Goal: Task Accomplishment & Management: Manage account settings

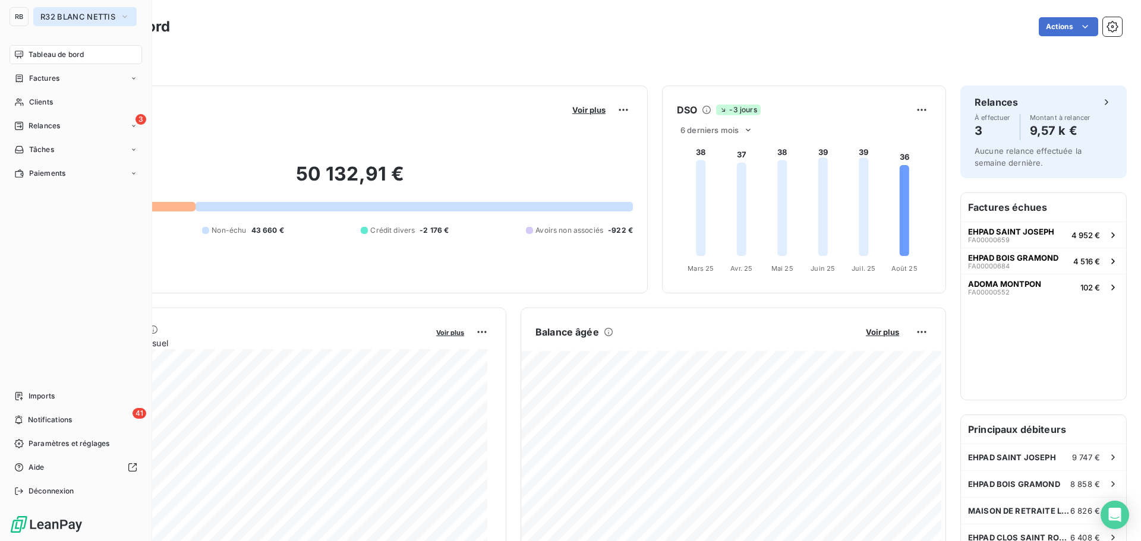
click at [56, 21] on button "R32 BLANC NETTIS" at bounding box center [84, 16] width 103 height 19
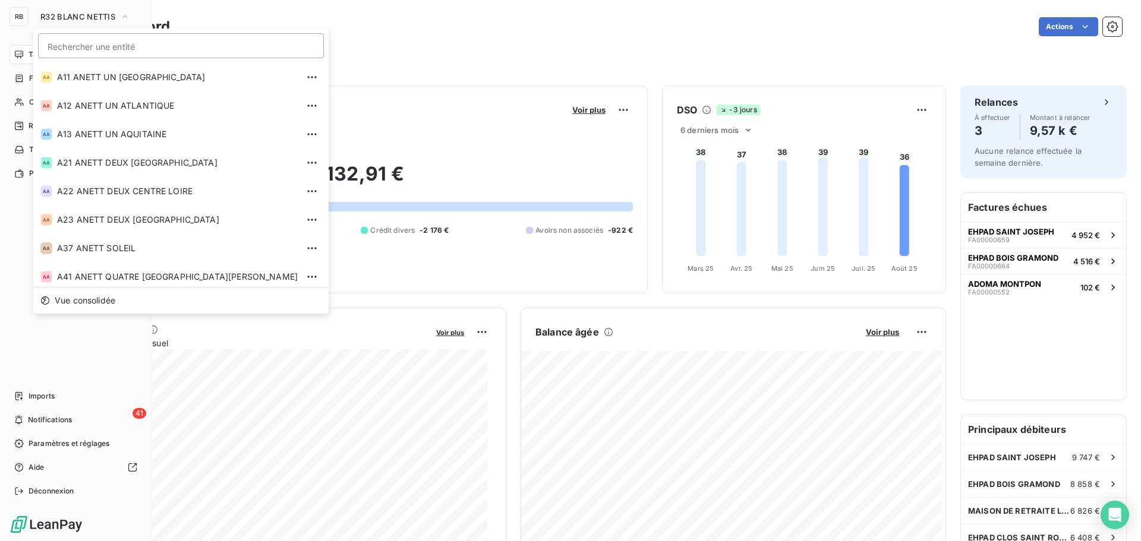
scroll to position [347, 0]
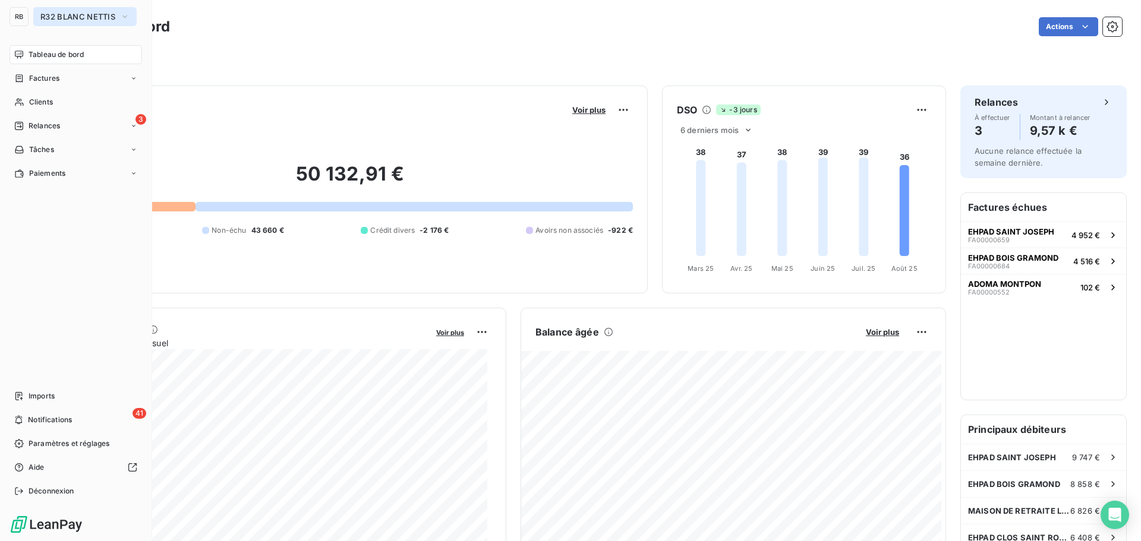
drag, startPoint x: 32, startPoint y: 15, endPoint x: 43, endPoint y: 15, distance: 11.3
click at [43, 15] on span "R32 BLANC NETTIS" at bounding box center [77, 17] width 75 height 10
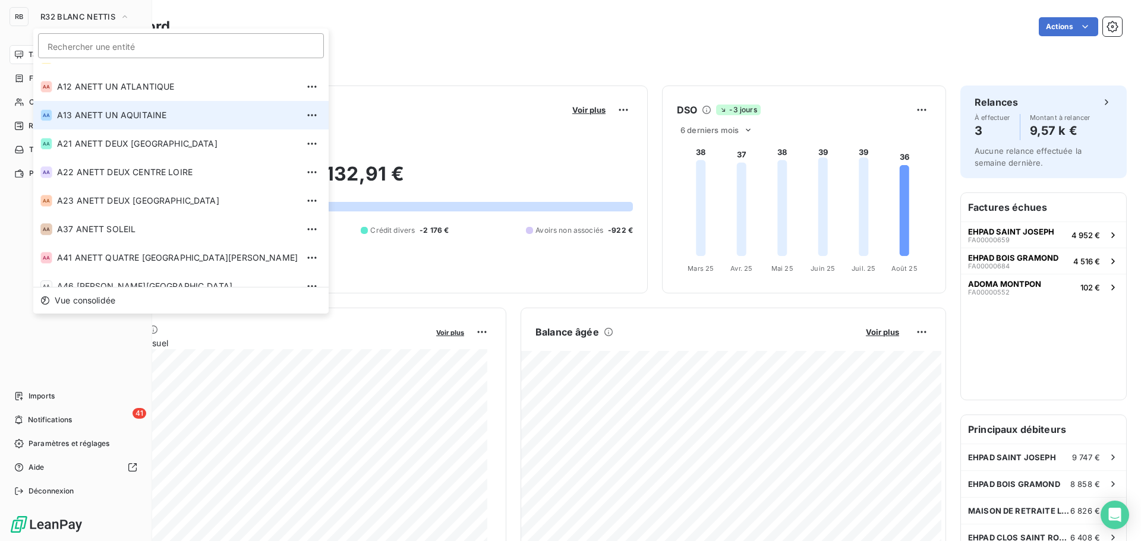
scroll to position [0, 0]
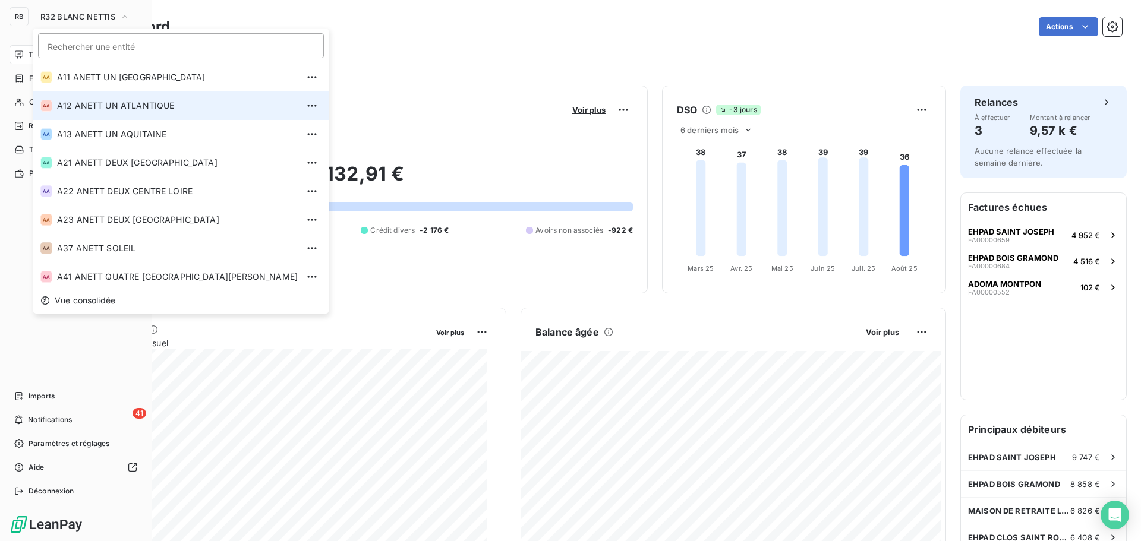
click at [90, 108] on span "A12 ANETT UN ATLANTIQUE" at bounding box center [177, 106] width 241 height 12
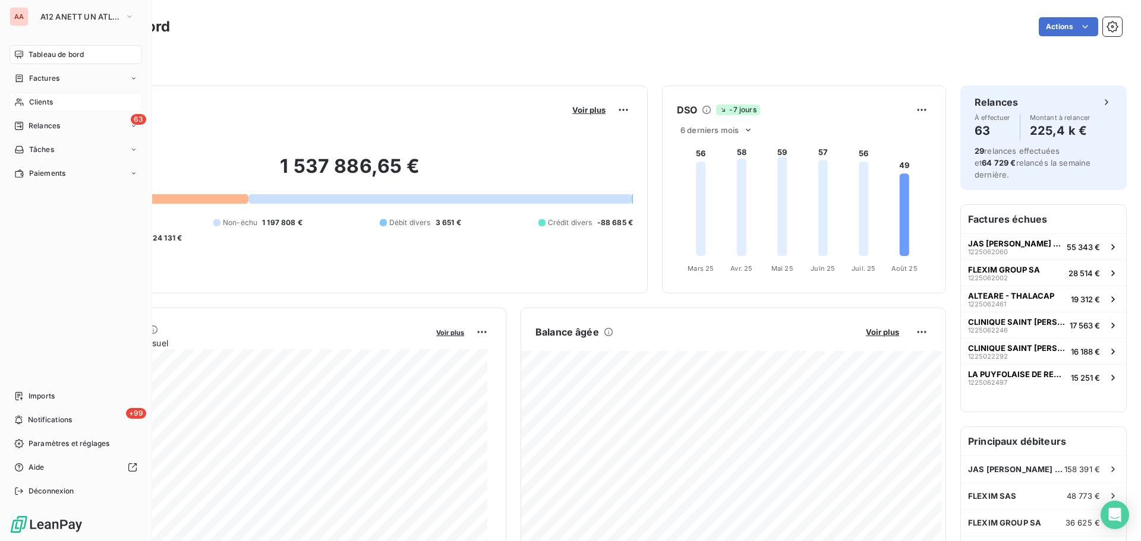
click at [23, 102] on icon at bounding box center [19, 102] width 10 height 10
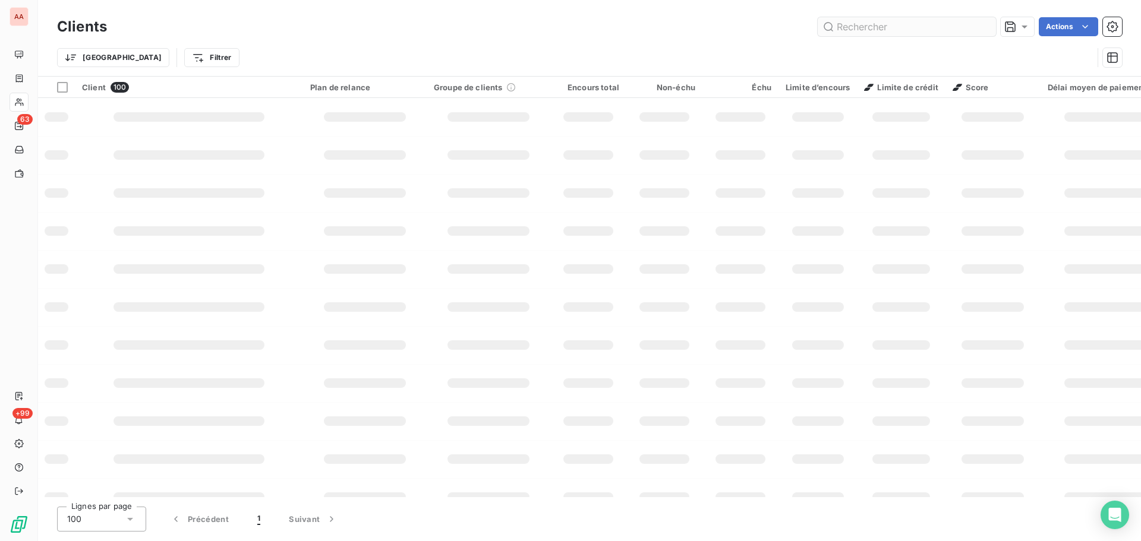
click at [838, 28] on input "text" at bounding box center [907, 26] width 178 height 19
click at [843, 22] on input "text" at bounding box center [907, 26] width 178 height 19
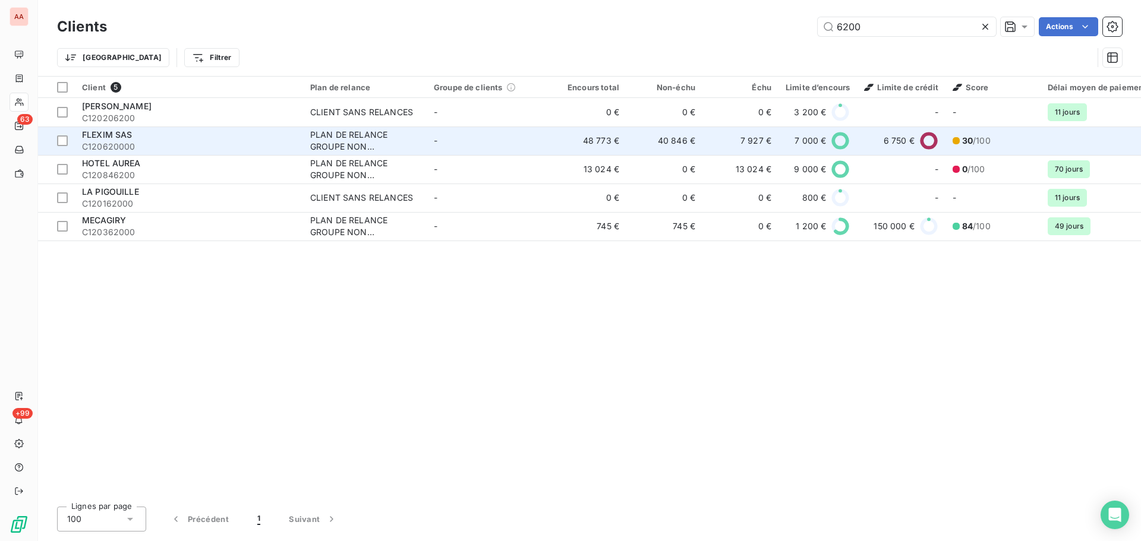
type input "6200"
click at [153, 140] on div "FLEXIM SAS" at bounding box center [189, 135] width 214 height 12
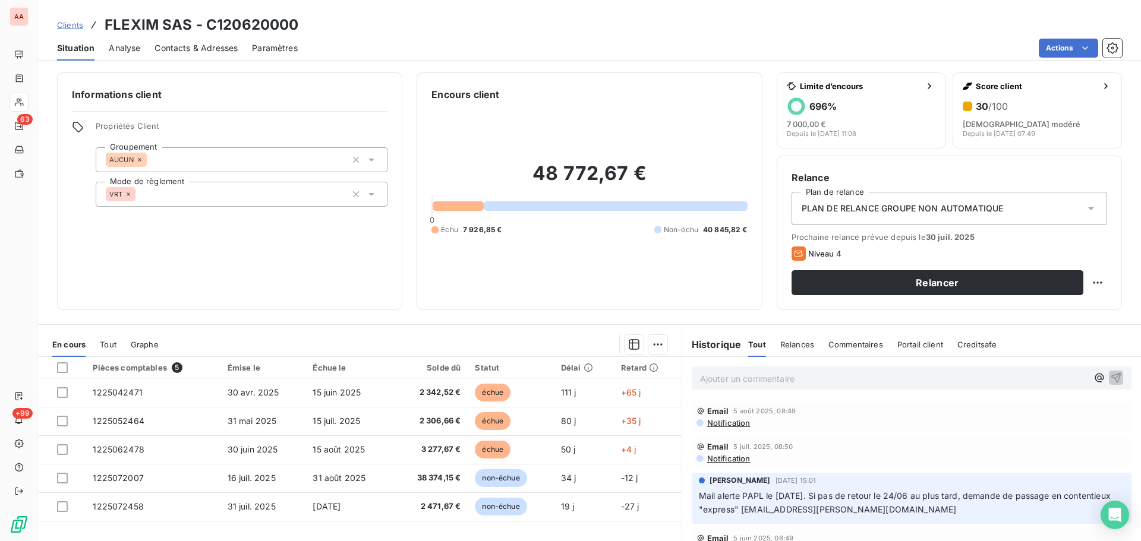
click at [792, 255] on icon at bounding box center [799, 254] width 14 height 14
click at [796, 253] on icon at bounding box center [799, 254] width 14 height 14
click at [1087, 282] on html "AA 63 +99 Clients FLEXIM SAS - C120620000 Situation Analyse Contacts & Adresses…" at bounding box center [570, 270] width 1141 height 541
click at [1081, 209] on html "AA 63 +99 Clients FLEXIM SAS - C120620000 Situation Analyse Contacts & Adresses…" at bounding box center [570, 270] width 1141 height 541
click at [1088, 209] on icon at bounding box center [1091, 208] width 6 height 3
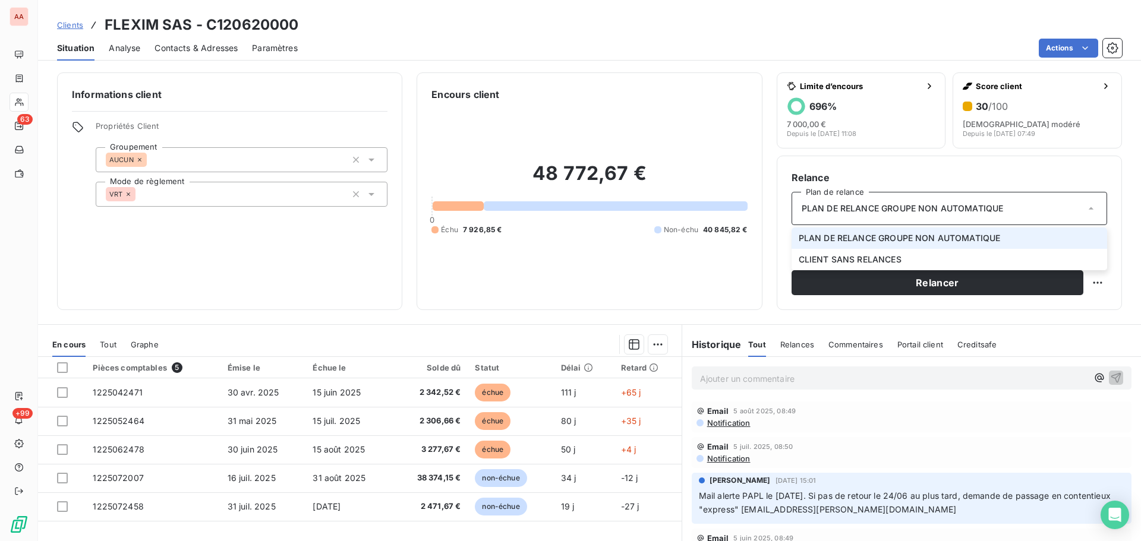
click at [1085, 209] on icon at bounding box center [1091, 209] width 12 height 12
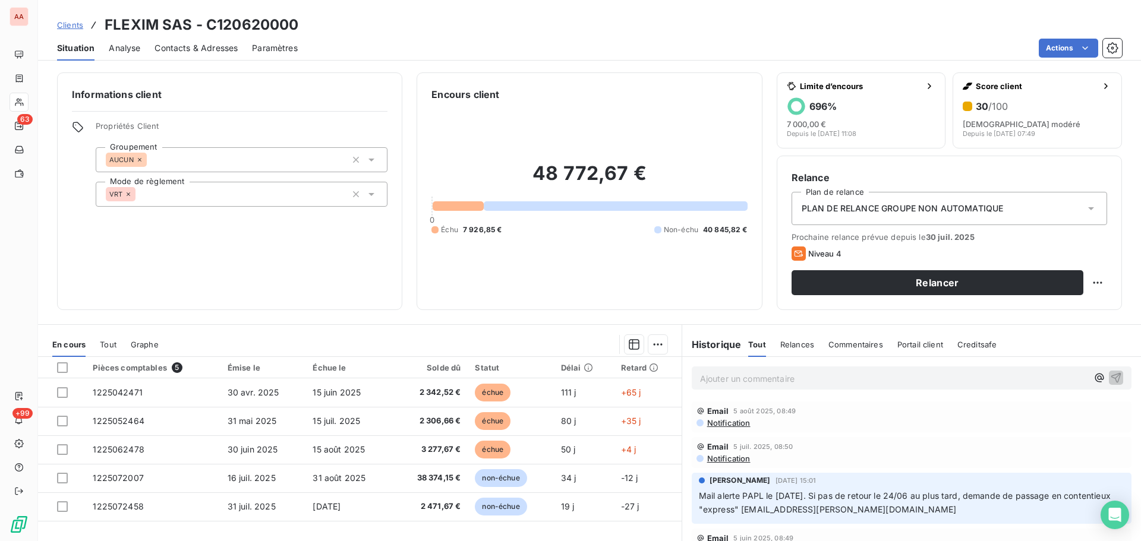
click at [131, 48] on span "Analyse" at bounding box center [125, 48] width 32 height 12
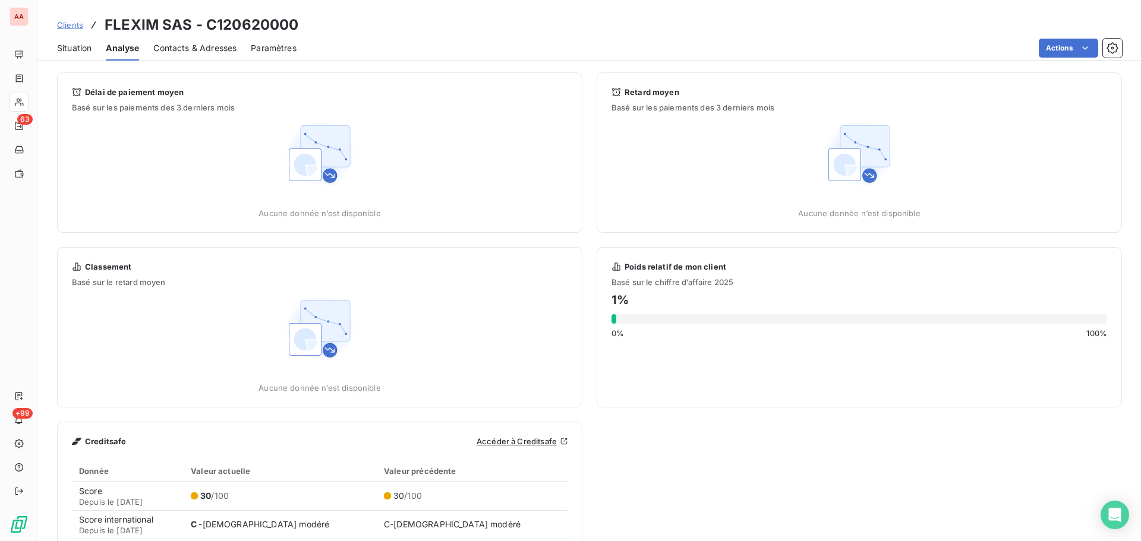
click at [178, 46] on span "Contacts & Adresses" at bounding box center [194, 48] width 83 height 12
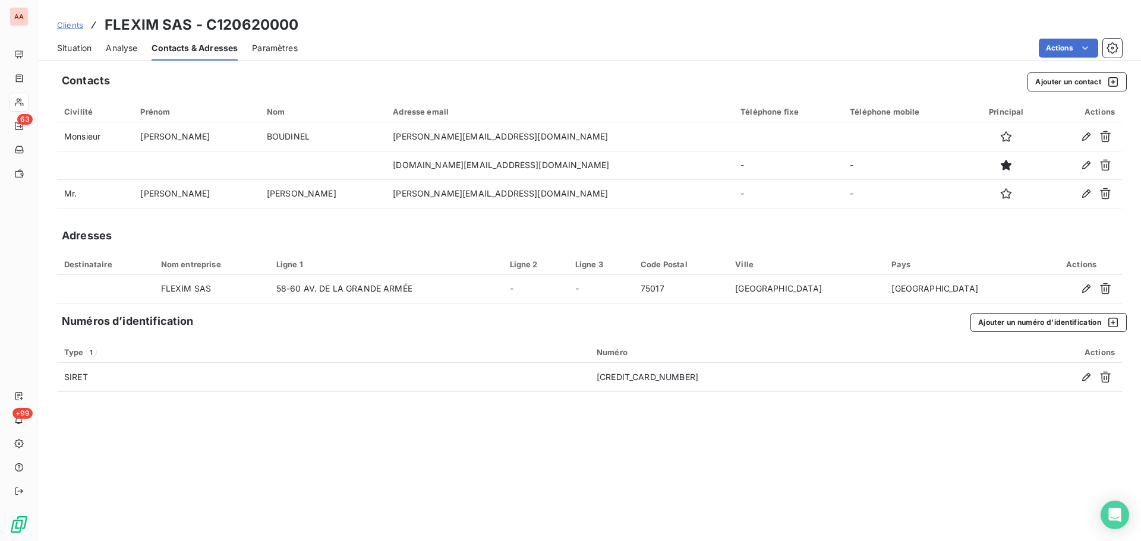
click at [287, 52] on span "Paramètres" at bounding box center [275, 48] width 46 height 12
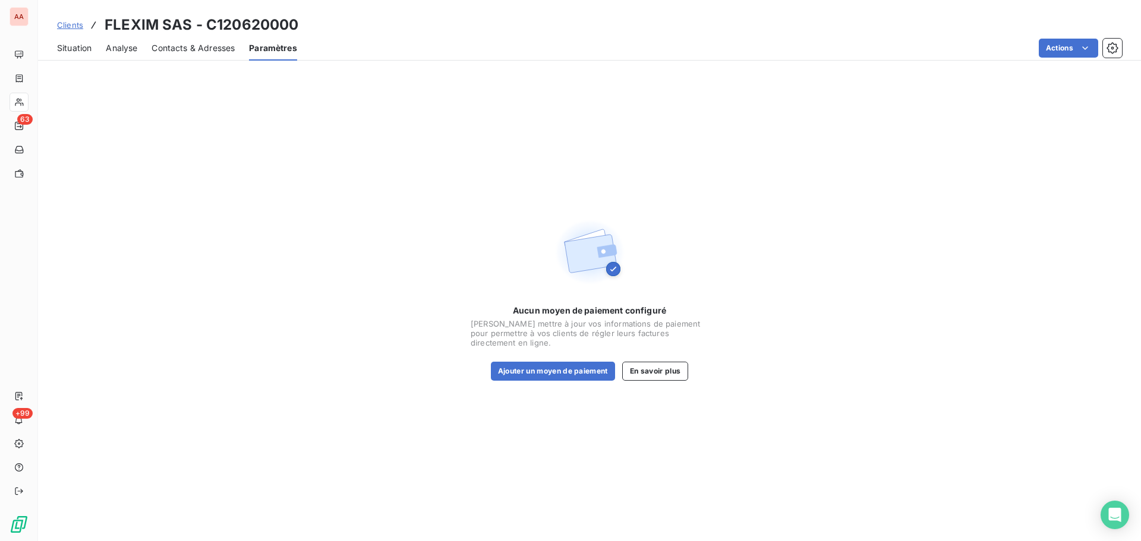
click at [66, 45] on span "Situation" at bounding box center [74, 48] width 34 height 12
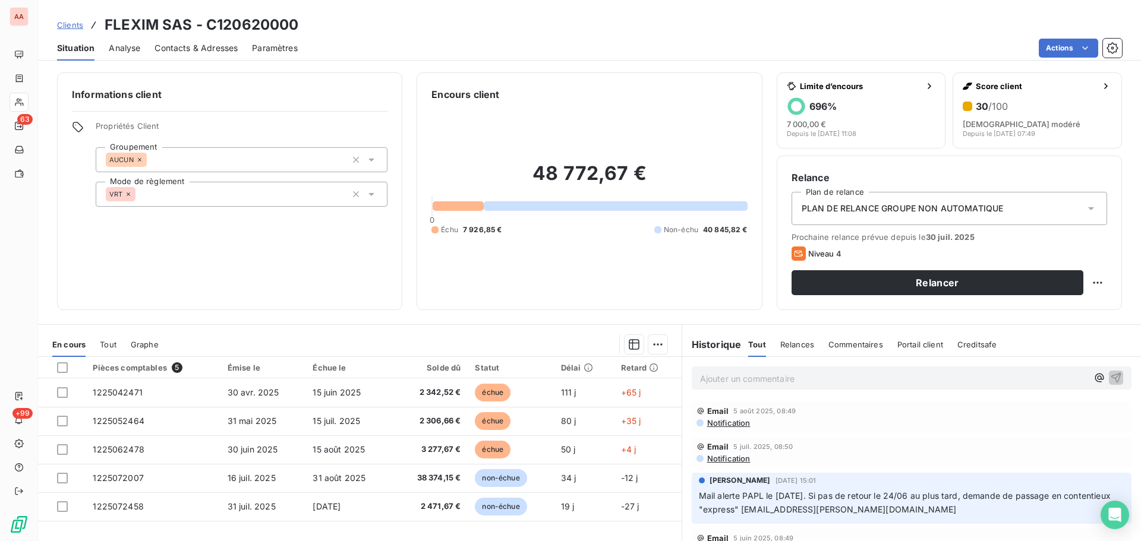
click at [794, 342] on span "Relances" at bounding box center [797, 345] width 34 height 10
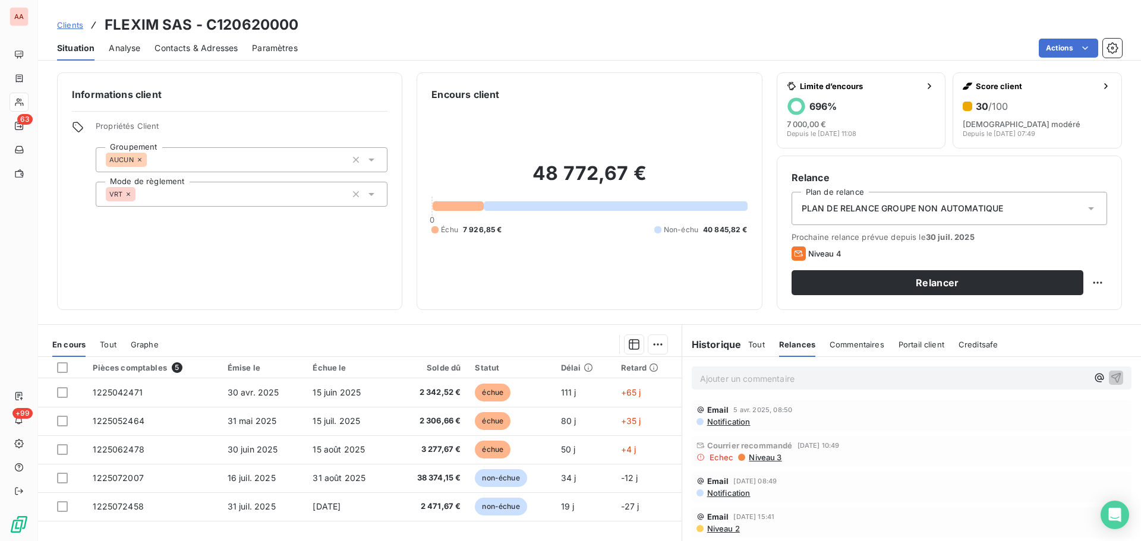
scroll to position [178, 0]
click at [757, 495] on span "Niveau 3" at bounding box center [765, 495] width 34 height 10
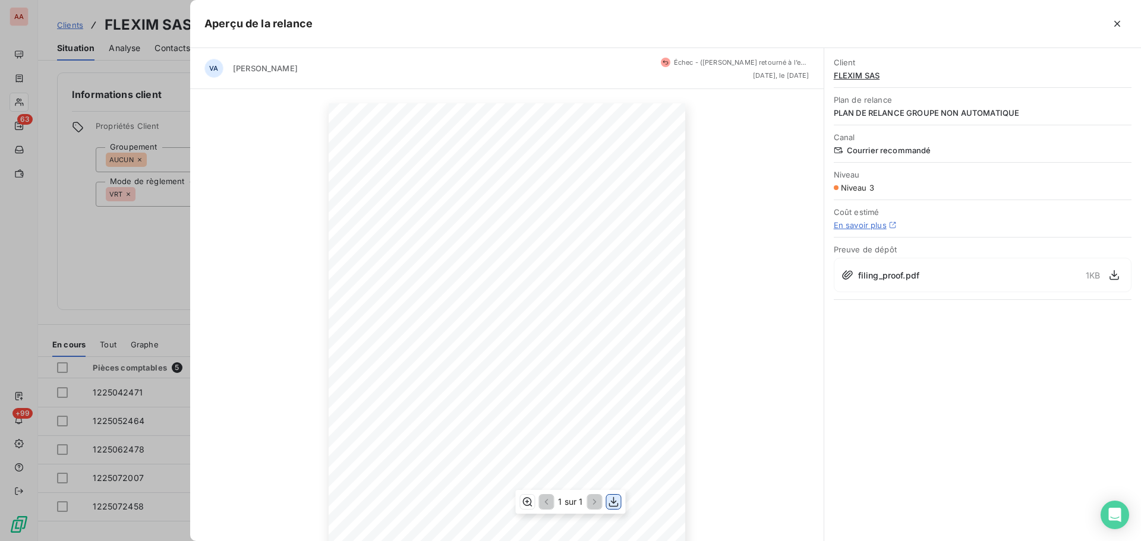
click at [615, 505] on icon "button" at bounding box center [614, 502] width 12 height 12
click at [1117, 23] on icon "button" at bounding box center [1117, 24] width 6 height 6
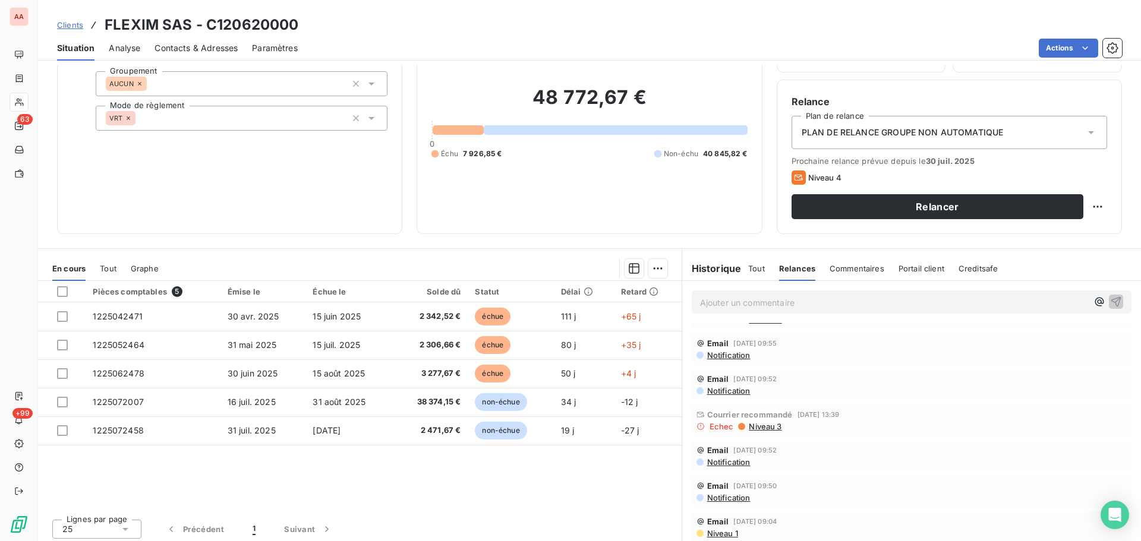
scroll to position [80, 0]
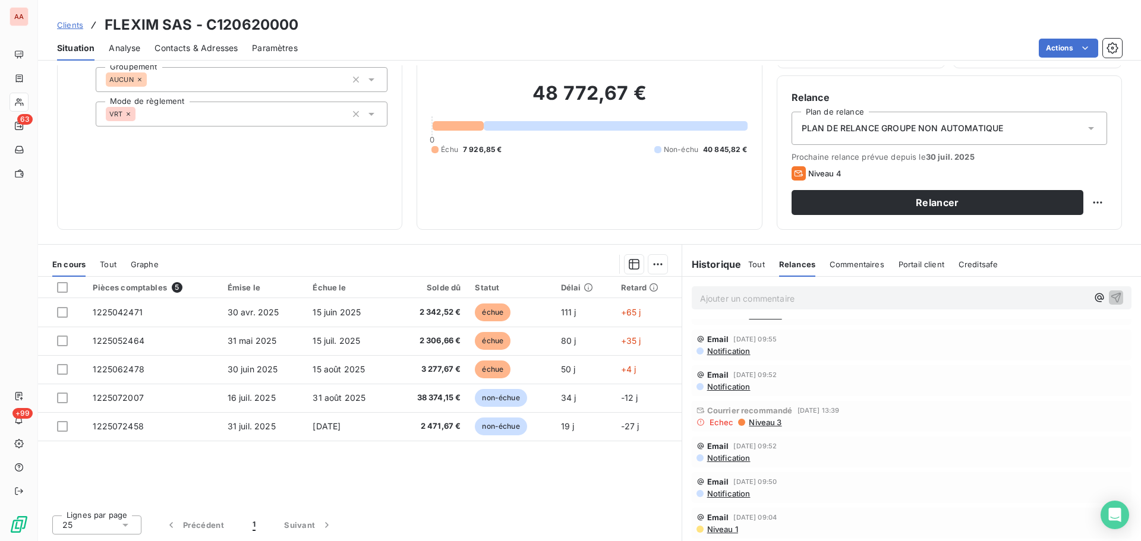
click at [794, 175] on icon at bounding box center [798, 174] width 9 height 6
click at [811, 175] on span "Niveau 4" at bounding box center [824, 174] width 33 height 10
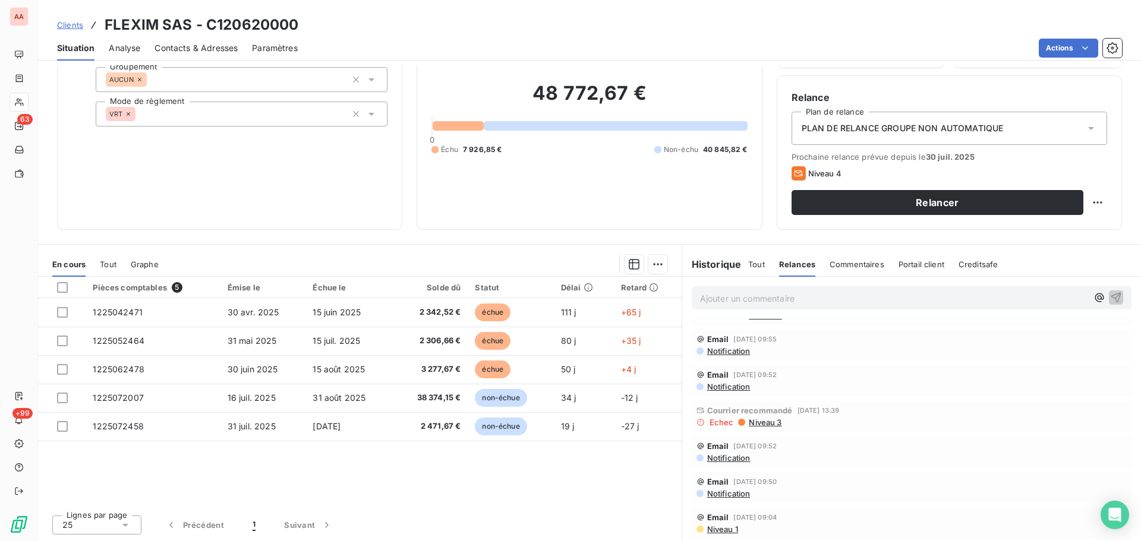
click at [795, 175] on icon at bounding box center [798, 174] width 9 height 6
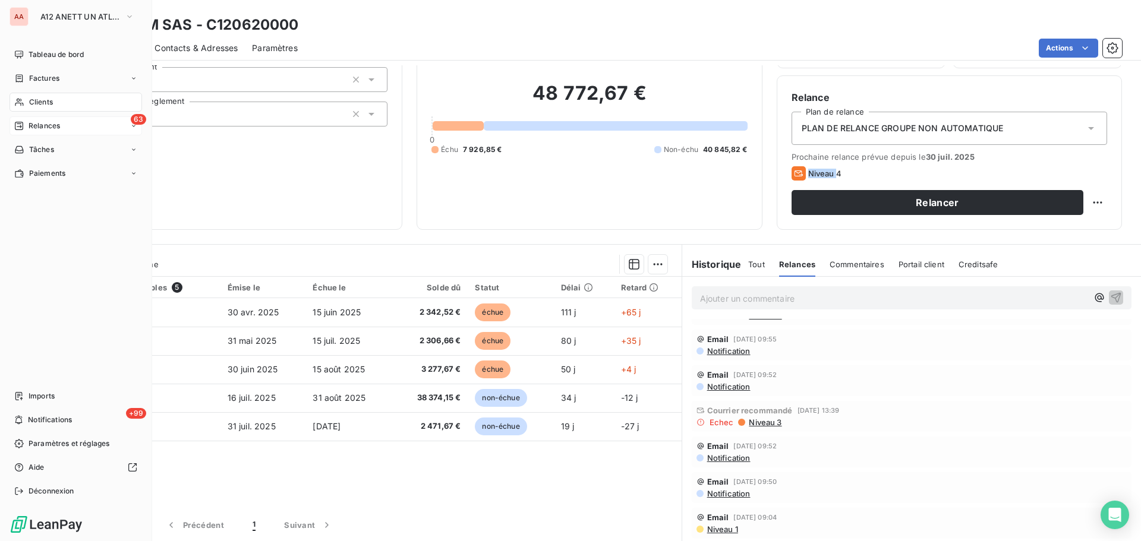
click at [70, 125] on div "63 Relances" at bounding box center [76, 126] width 133 height 19
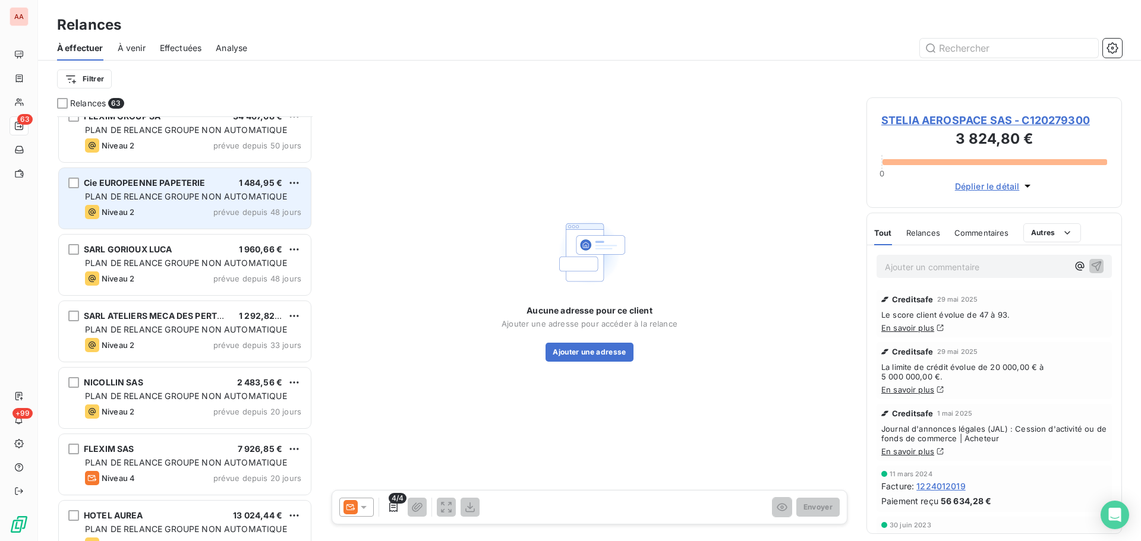
scroll to position [2319, 0]
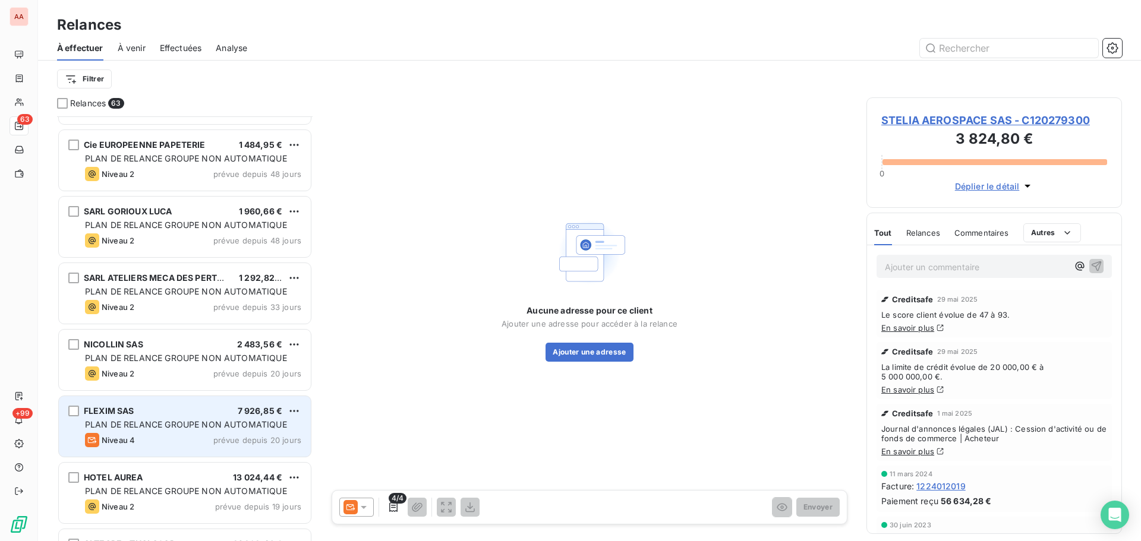
click at [179, 447] on div "Niveau 4 prévue depuis 20 jours" at bounding box center [193, 440] width 216 height 14
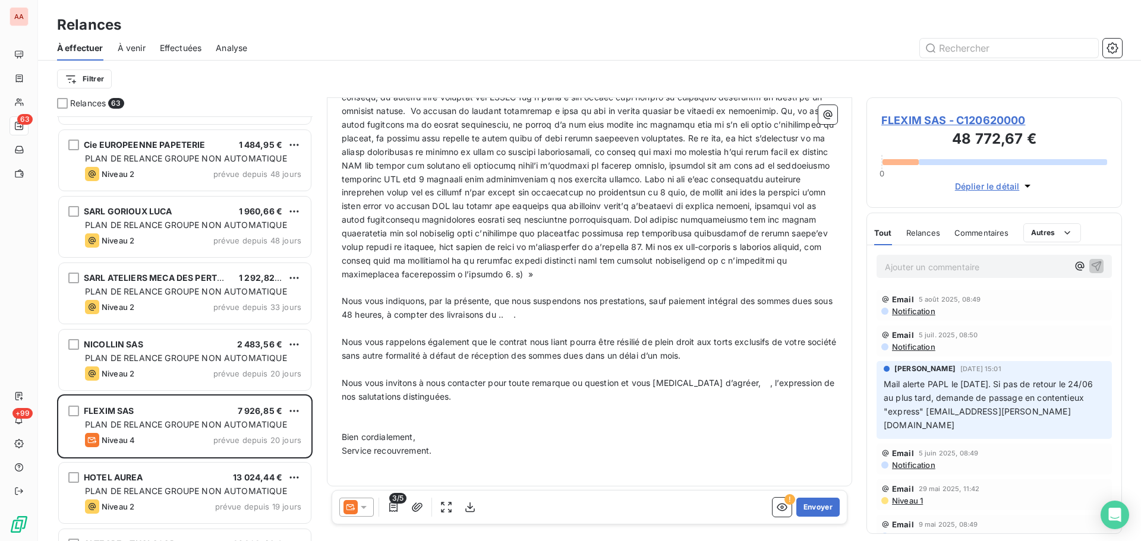
scroll to position [458, 0]
click at [469, 509] on icon "button" at bounding box center [470, 508] width 12 height 12
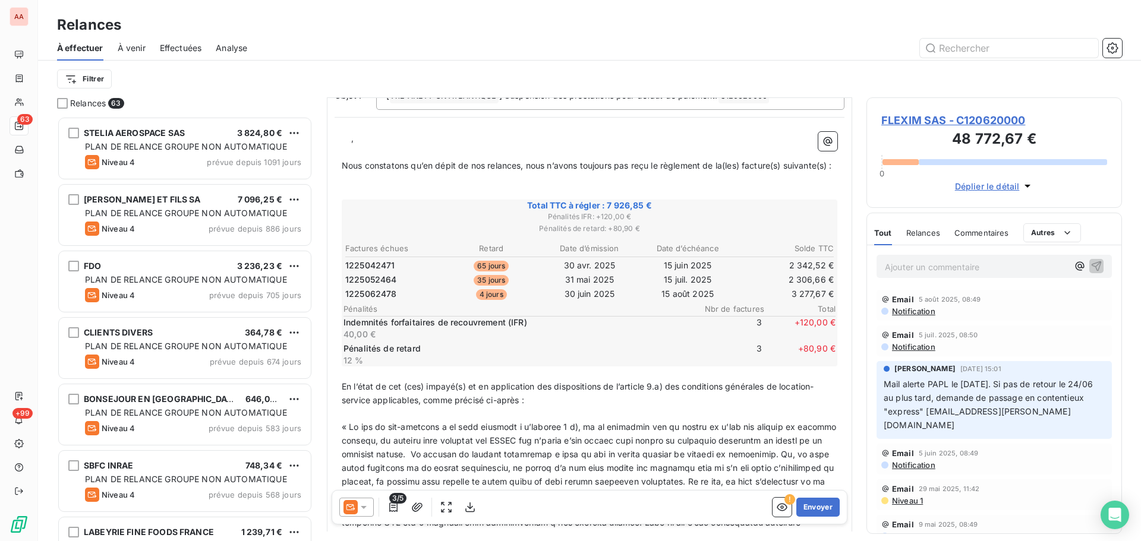
scroll to position [0, 0]
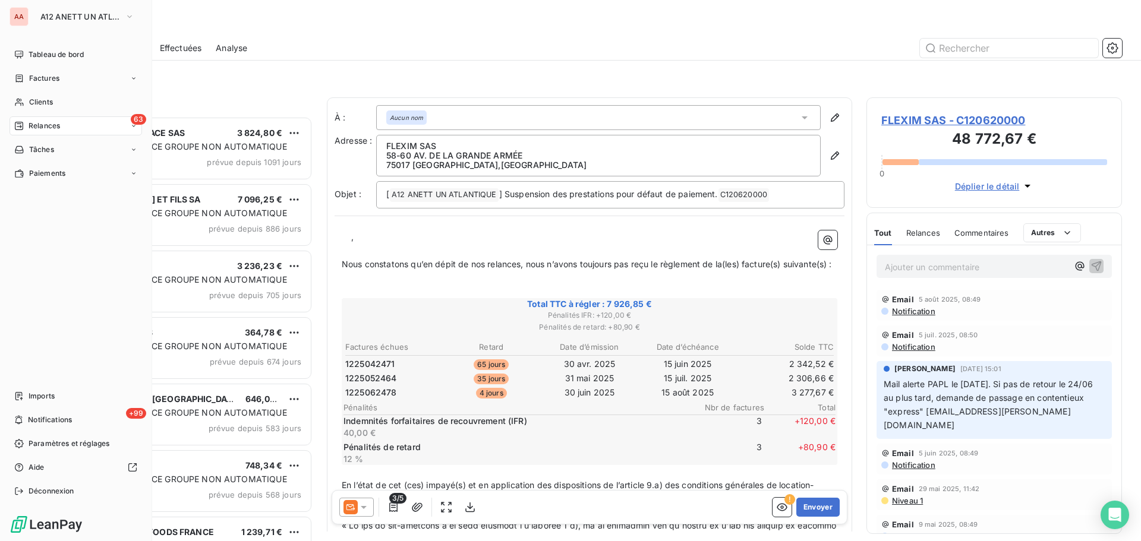
drag, startPoint x: 48, startPoint y: 102, endPoint x: 46, endPoint y: 128, distance: 26.8
click at [48, 102] on span "Clients" at bounding box center [41, 102] width 24 height 11
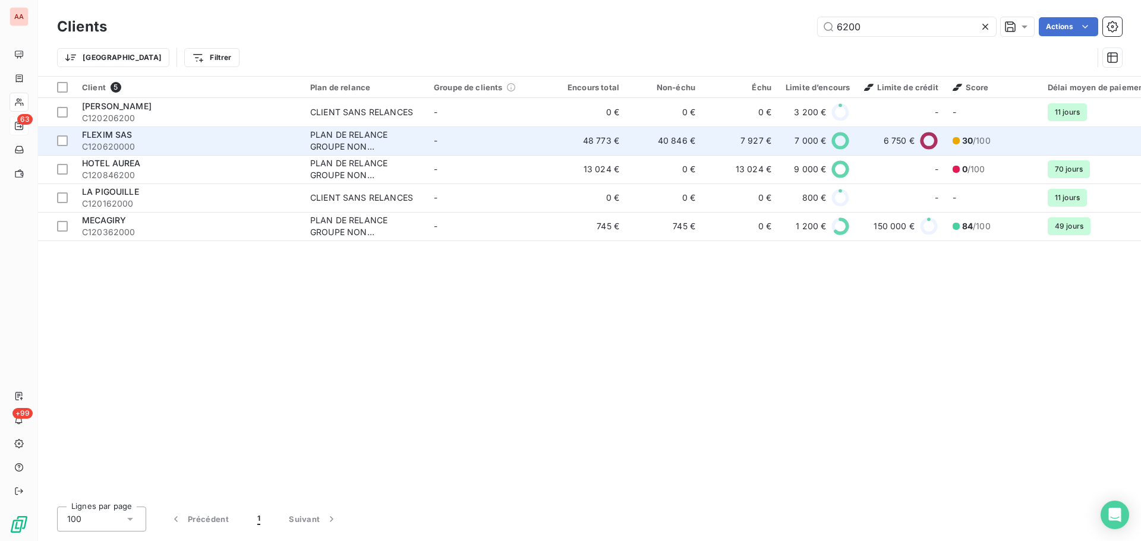
click at [189, 146] on span "C120620000" at bounding box center [189, 147] width 214 height 12
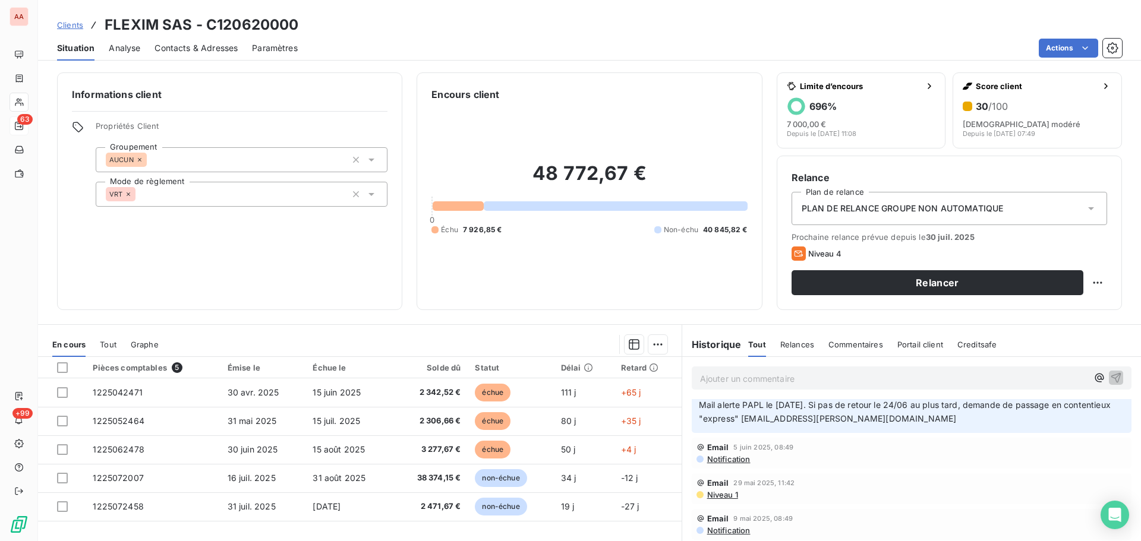
scroll to position [119, 0]
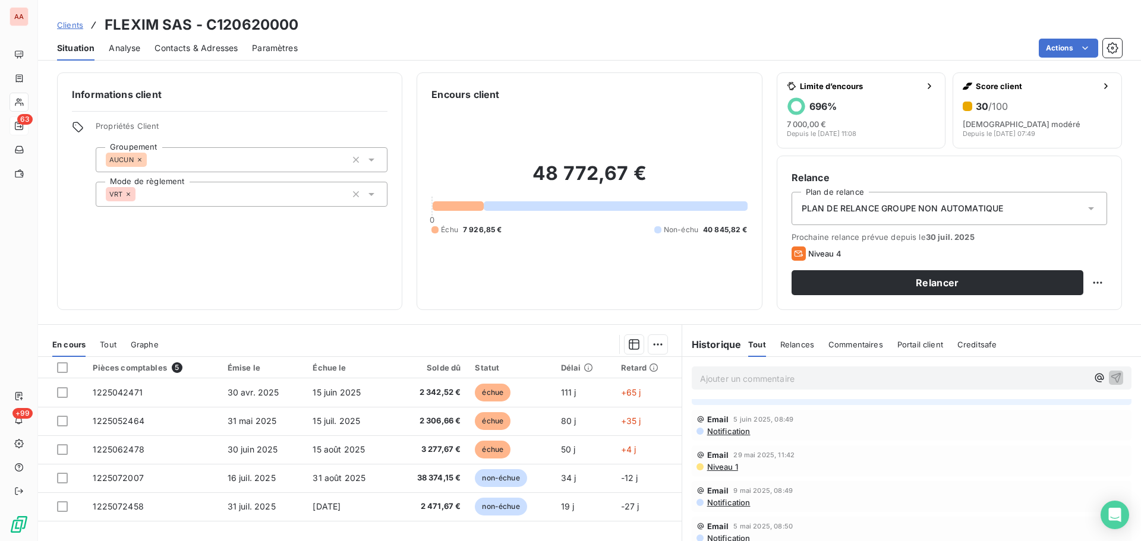
click at [798, 347] on span "Relances" at bounding box center [797, 345] width 34 height 10
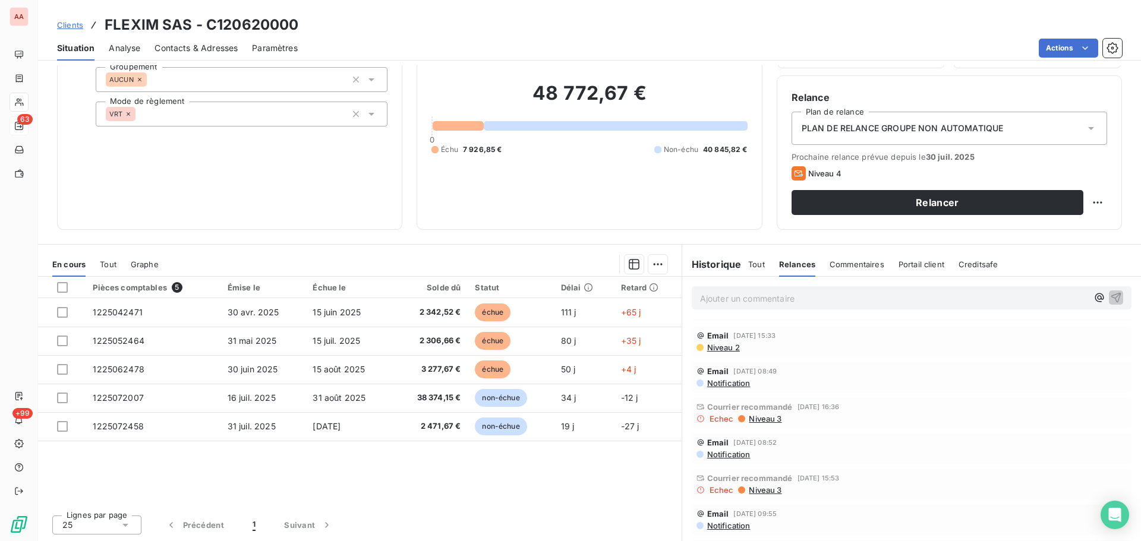
scroll to position [416, 0]
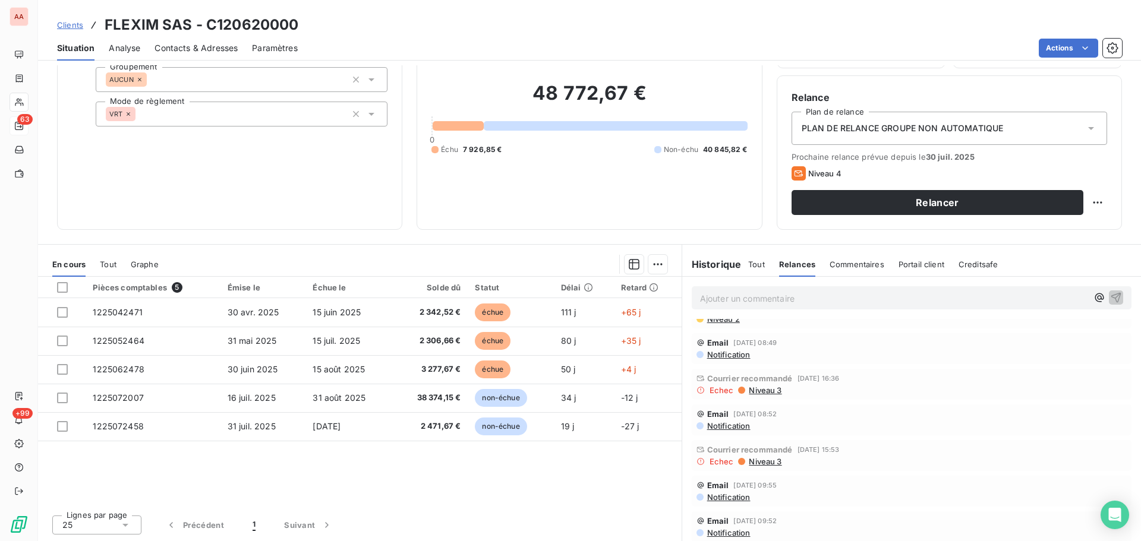
click at [697, 390] on icon at bounding box center [701, 390] width 8 height 8
click at [738, 391] on div at bounding box center [741, 390] width 7 height 7
click at [697, 393] on icon at bounding box center [701, 390] width 8 height 8
click at [857, 265] on span "Commentaires" at bounding box center [857, 265] width 55 height 10
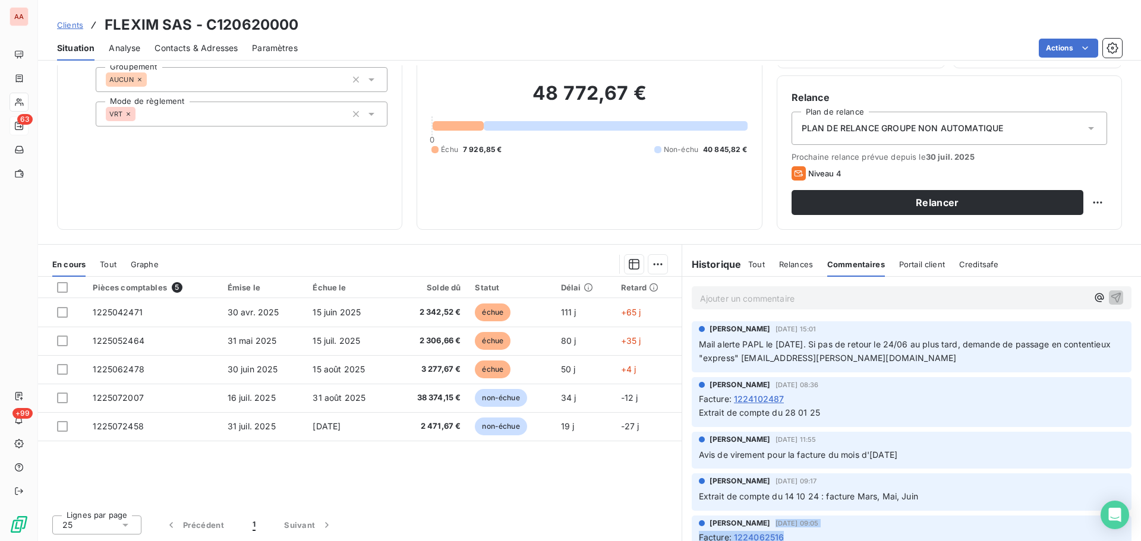
scroll to position [1, 0]
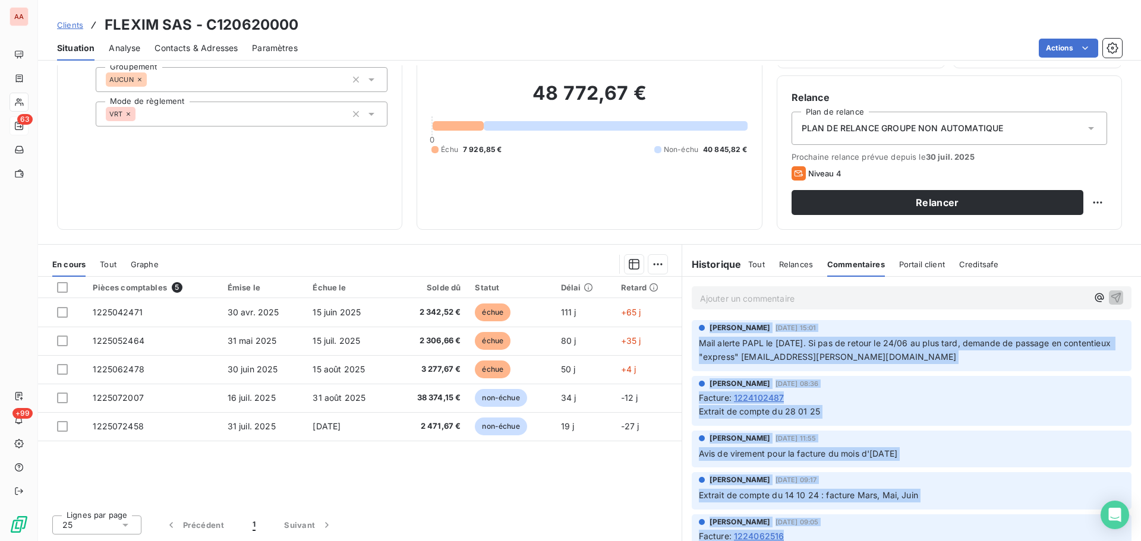
drag, startPoint x: 788, startPoint y: 534, endPoint x: 687, endPoint y: 326, distance: 231.5
click at [687, 326] on div "Vanessa LOCRE 20 juin 2025, 15:01 Mail alerte PAPL le 18/06/2025. Si pas de ret…" at bounding box center [911, 498] width 459 height 360
copy div "Vanessa LOCRE 20 juin 2025, 15:01 Mail alerte PAPL le 18/06/2025. Si pas de ret…"
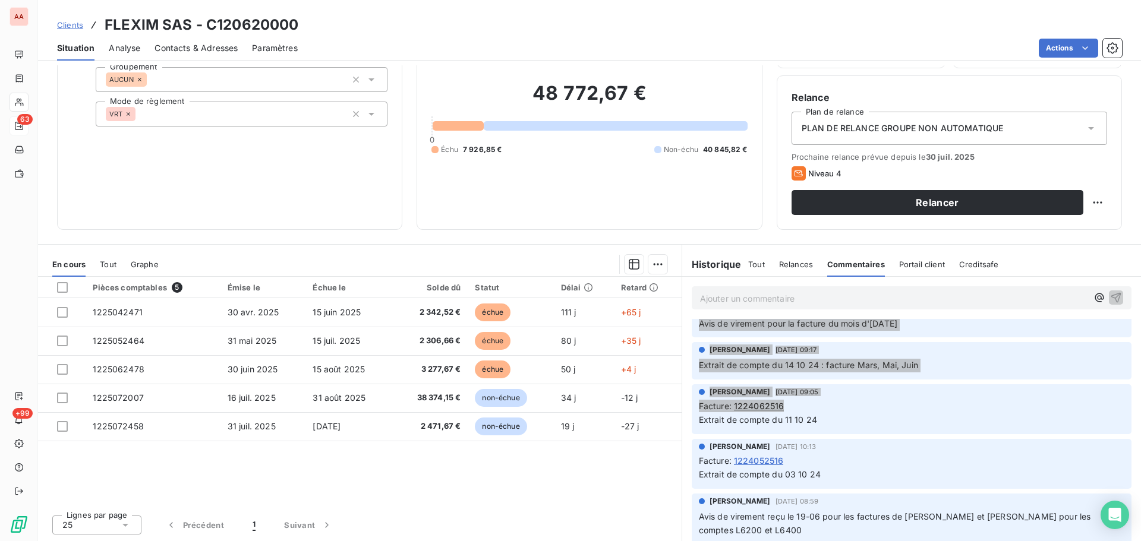
scroll to position [137, 0]
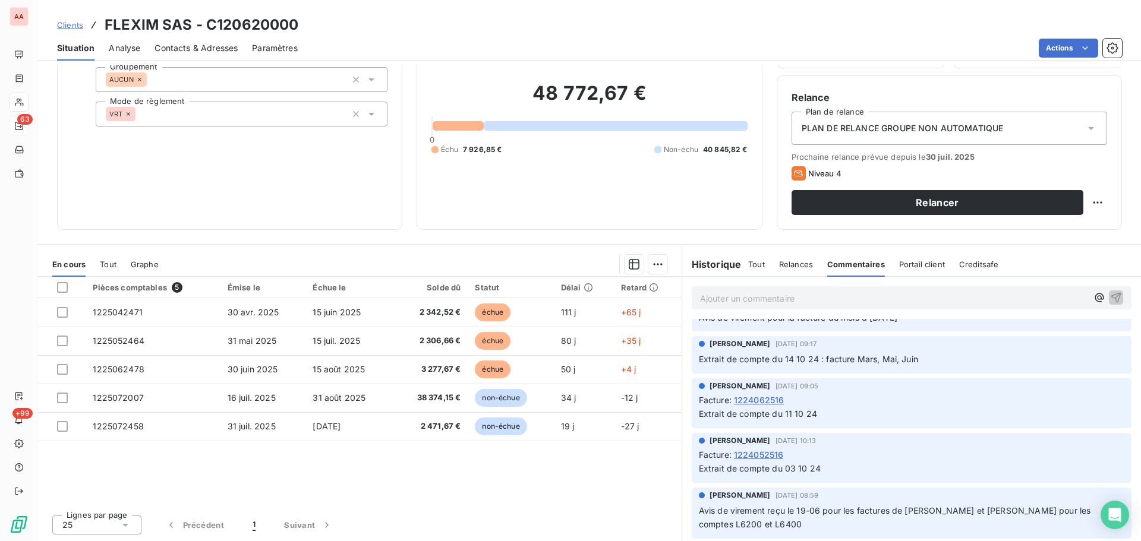
click at [692, 416] on div "Vanessa LOCRE 11 oct. 2024, 09:05 Facture : 1224062516 Extrait de compte du 11 …" at bounding box center [912, 404] width 440 height 50
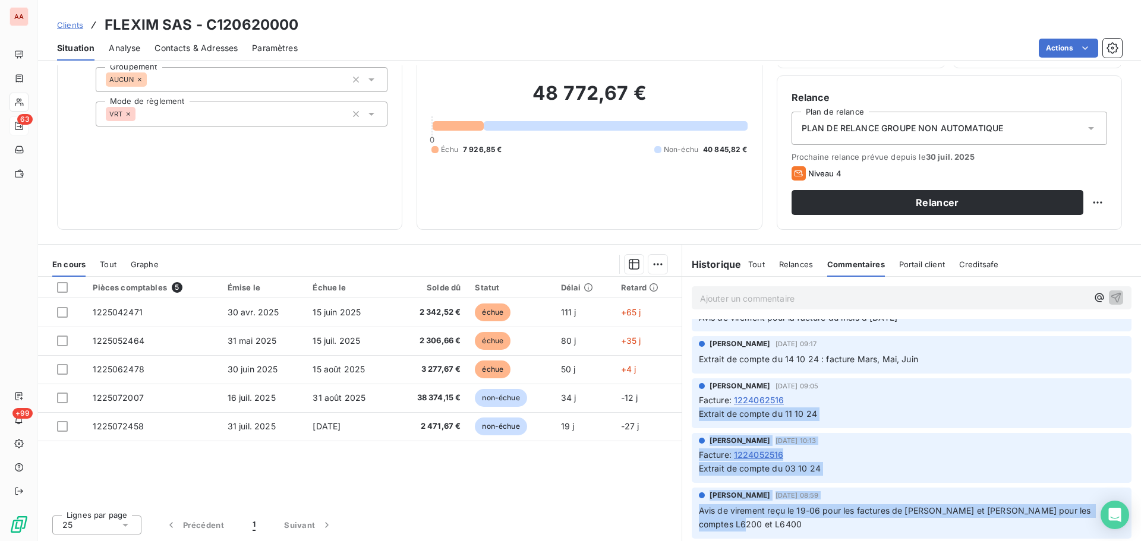
drag, startPoint x: 692, startPoint y: 414, endPoint x: 784, endPoint y: 531, distance: 149.0
click at [784, 531] on div "Vanessa LOCRE 20 juin 2025, 15:01 Mail alerte PAPL le 18/06/2025. Si pas de ret…" at bounding box center [911, 362] width 459 height 360
copy div "Extrait de compte du 11 10 24 Vanessa LOCRE 3 oct. 2024, 10:13 Facture : 122405…"
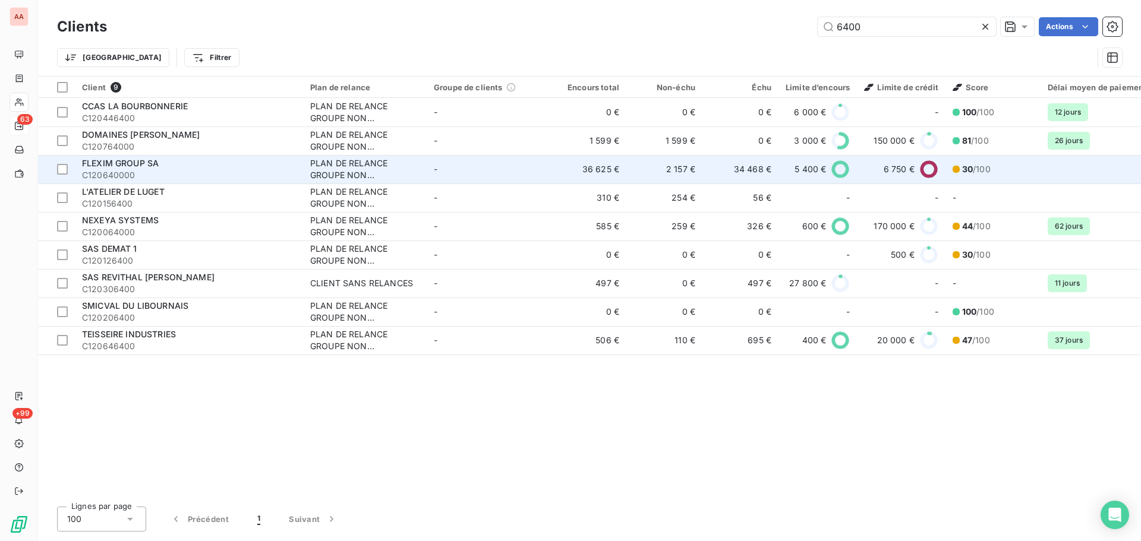
type input "6400"
click at [190, 171] on span "C120640000" at bounding box center [189, 175] width 214 height 12
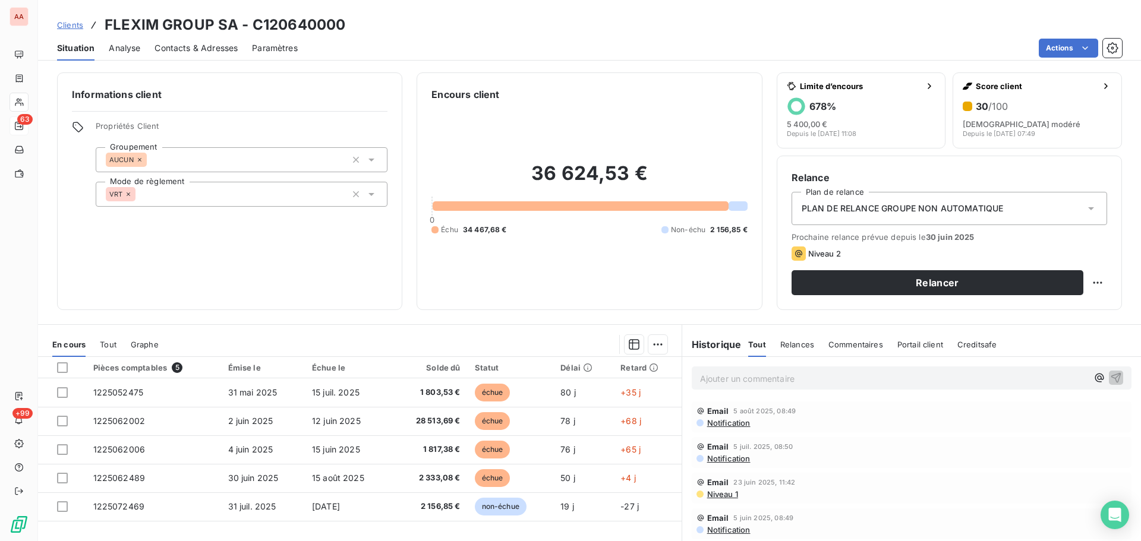
click at [798, 347] on span "Relances" at bounding box center [797, 345] width 34 height 10
click at [854, 347] on span "Commentaires" at bounding box center [857, 345] width 55 height 10
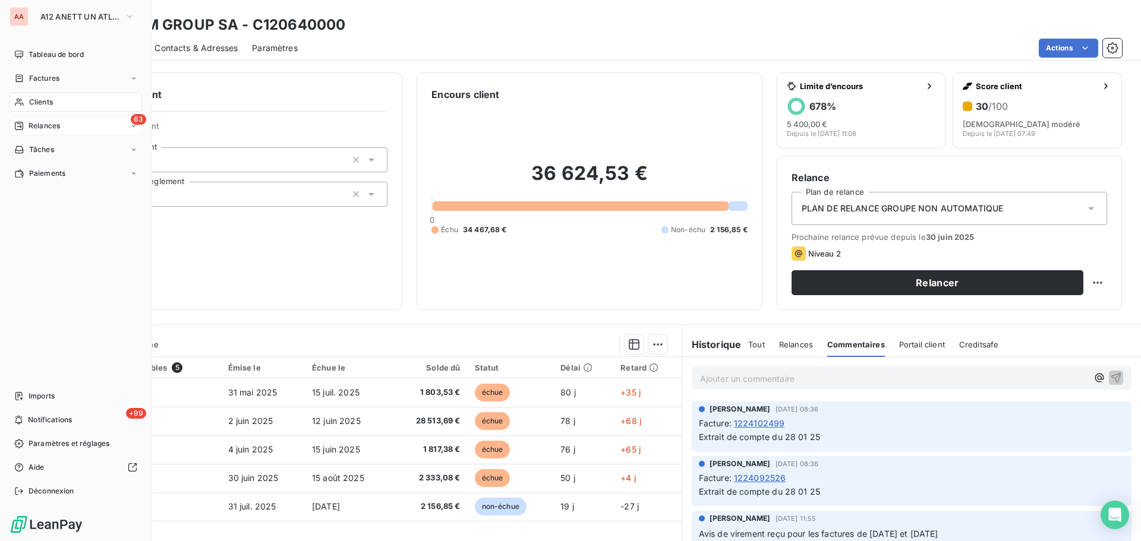
click at [29, 17] on div "AA A12 ANETT UN ATLANTIQUE" at bounding box center [76, 16] width 133 height 19
click at [60, 18] on span "A12 ANETT UN ATLANTIQUE" at bounding box center [80, 17] width 80 height 10
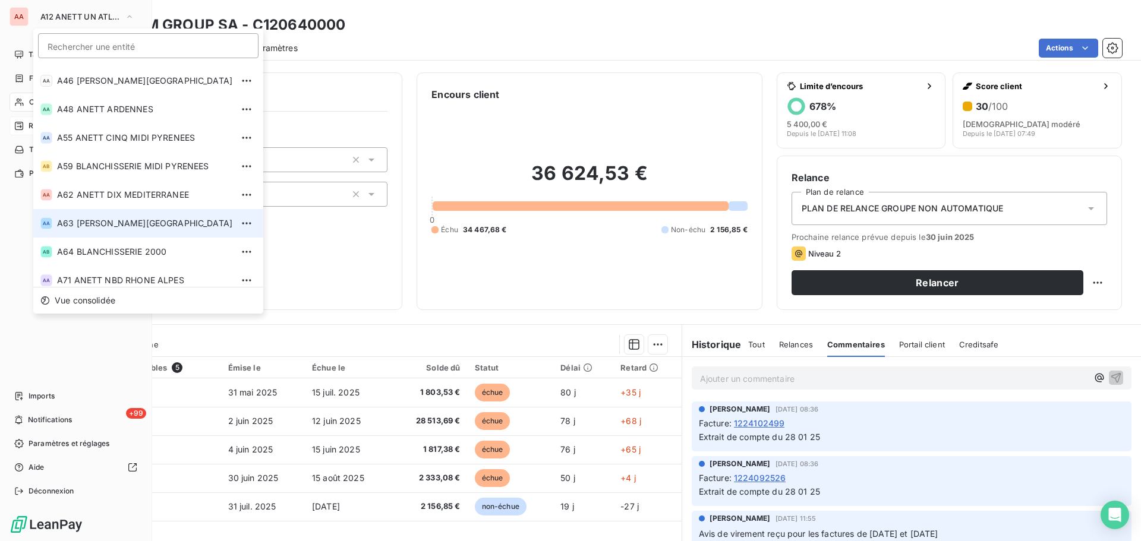
scroll to position [297, 0]
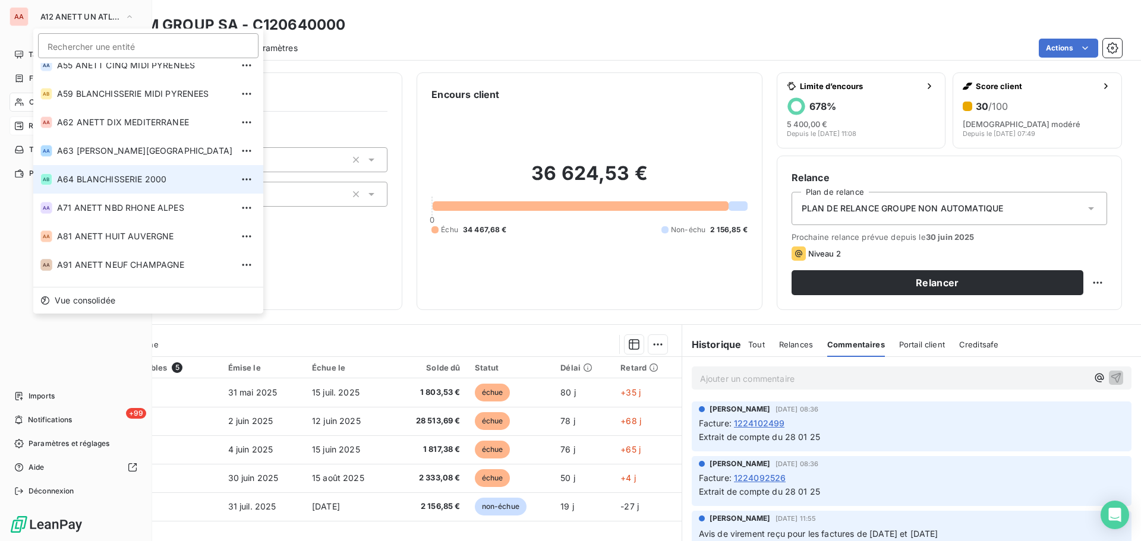
click at [83, 175] on span "A64 BLANCHISSERIE 2000" at bounding box center [144, 180] width 175 height 12
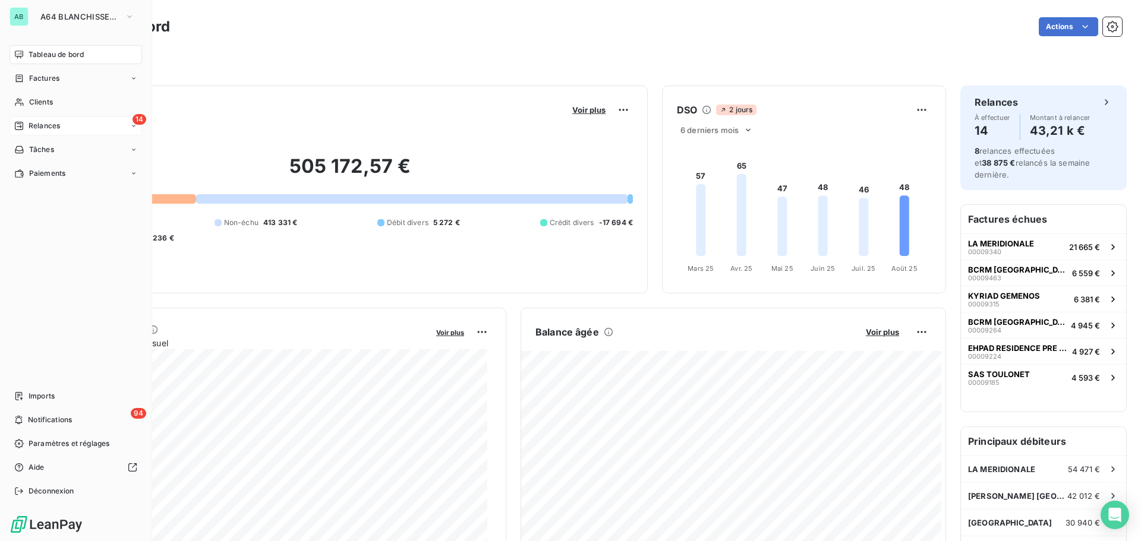
click at [28, 127] on div "Relances" at bounding box center [37, 126] width 46 height 11
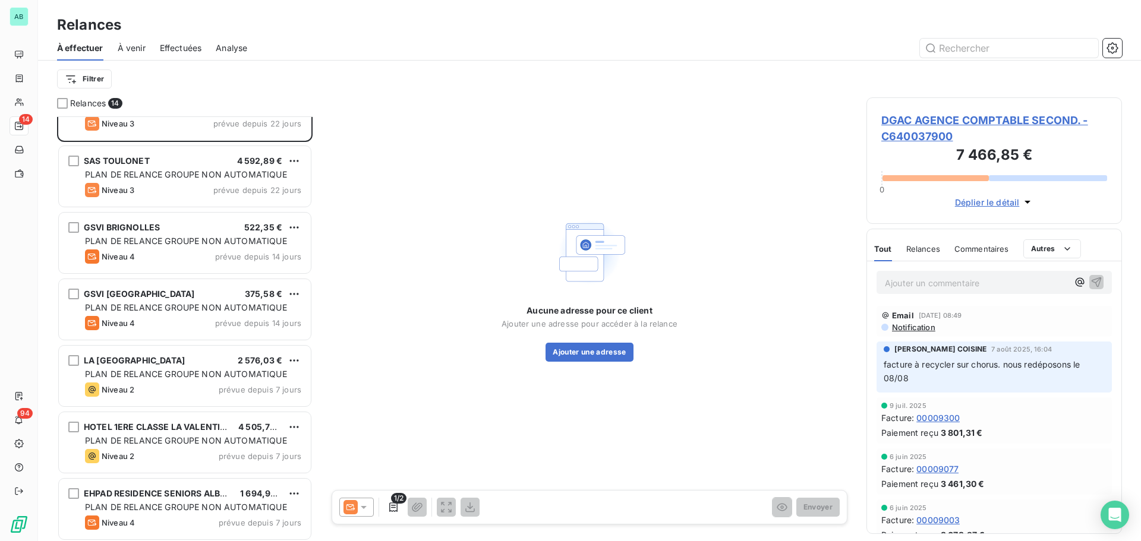
scroll to position [60, 0]
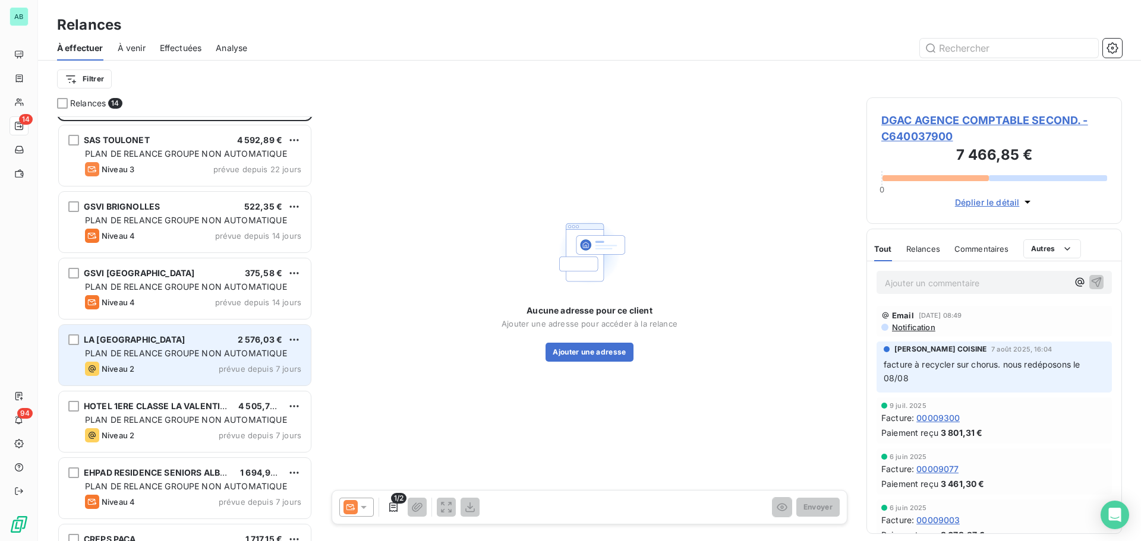
click at [167, 362] on div "Niveau 2 prévue depuis 7 jours" at bounding box center [193, 369] width 216 height 14
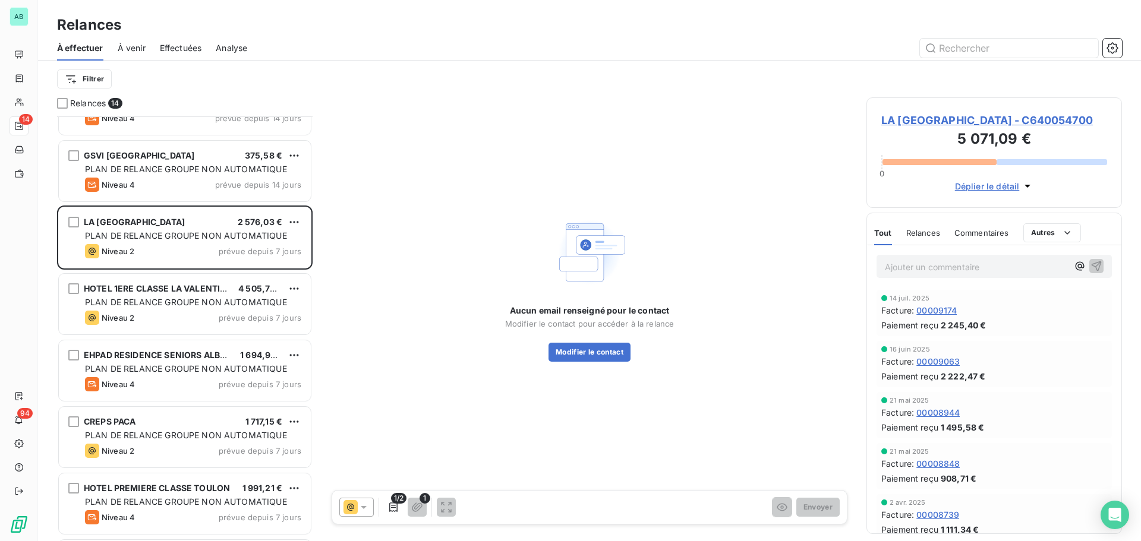
scroll to position [179, 0]
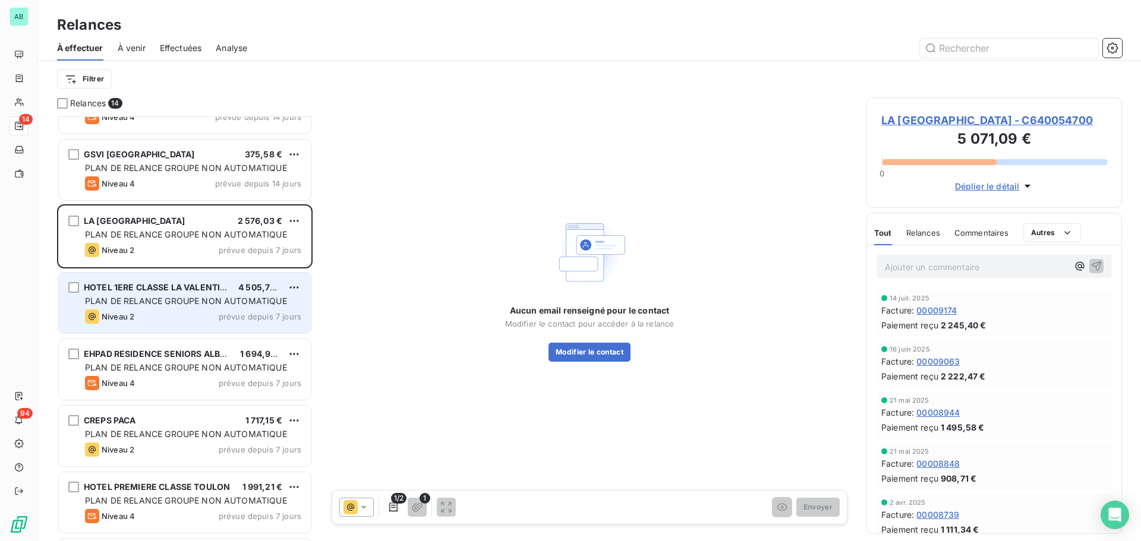
click at [149, 323] on div "Niveau 2 prévue depuis 7 jours" at bounding box center [193, 317] width 216 height 14
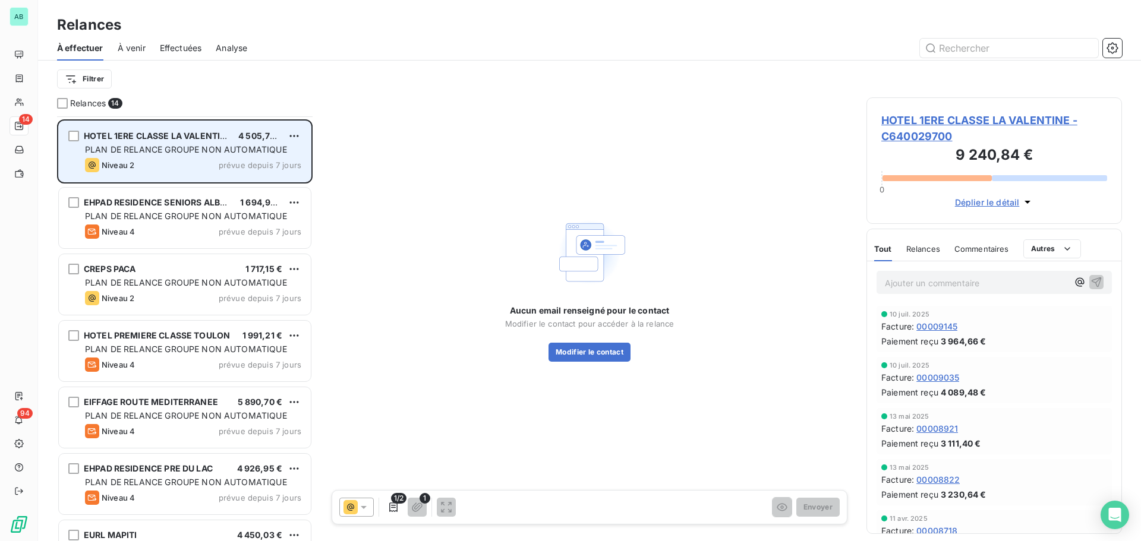
scroll to position [357, 0]
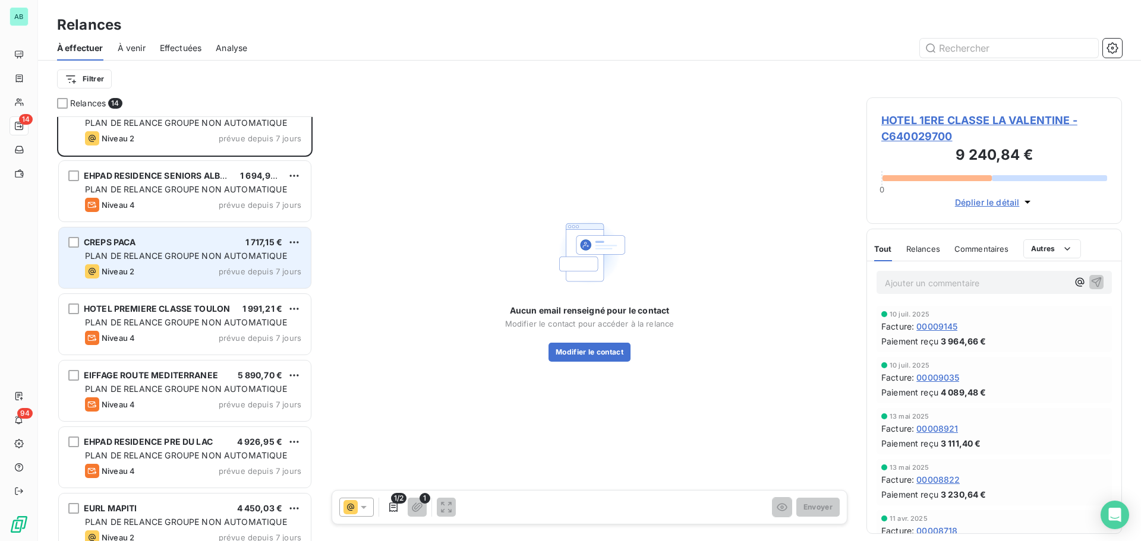
click at [149, 282] on div "CREPS PACA 1 717,15 € PLAN DE RELANCE GROUPE NON AUTOMATIQUE Niveau 2 prévue de…" at bounding box center [185, 258] width 252 height 61
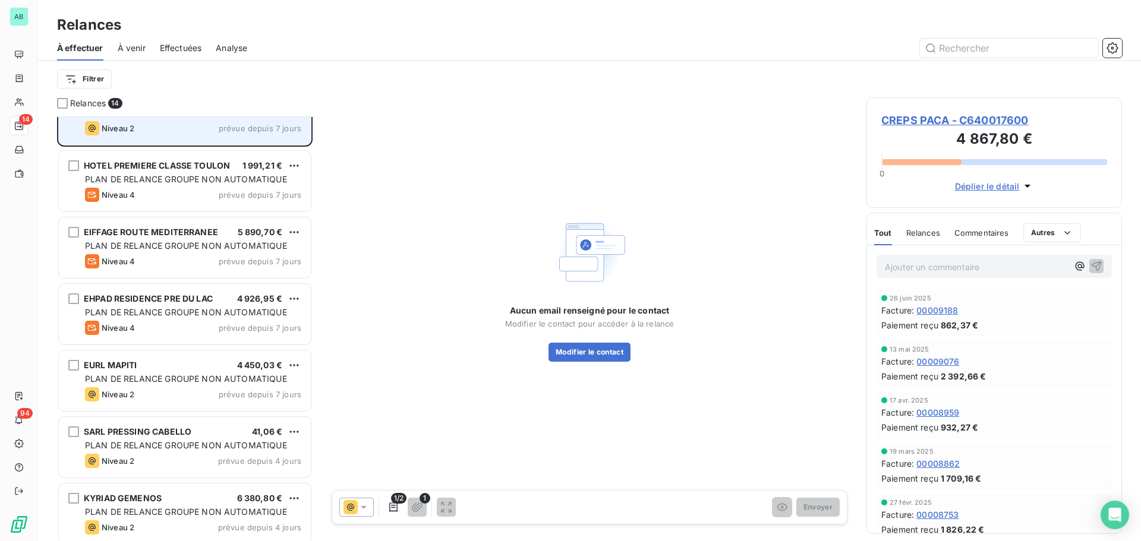
scroll to position [508, 0]
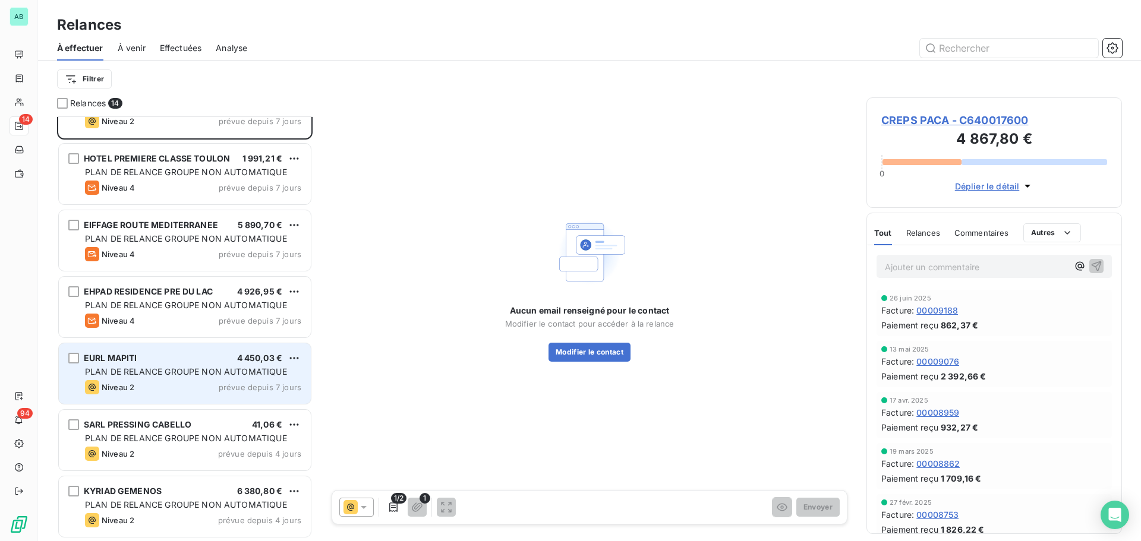
click at [199, 382] on div "Niveau 2 prévue depuis 7 jours" at bounding box center [193, 387] width 216 height 14
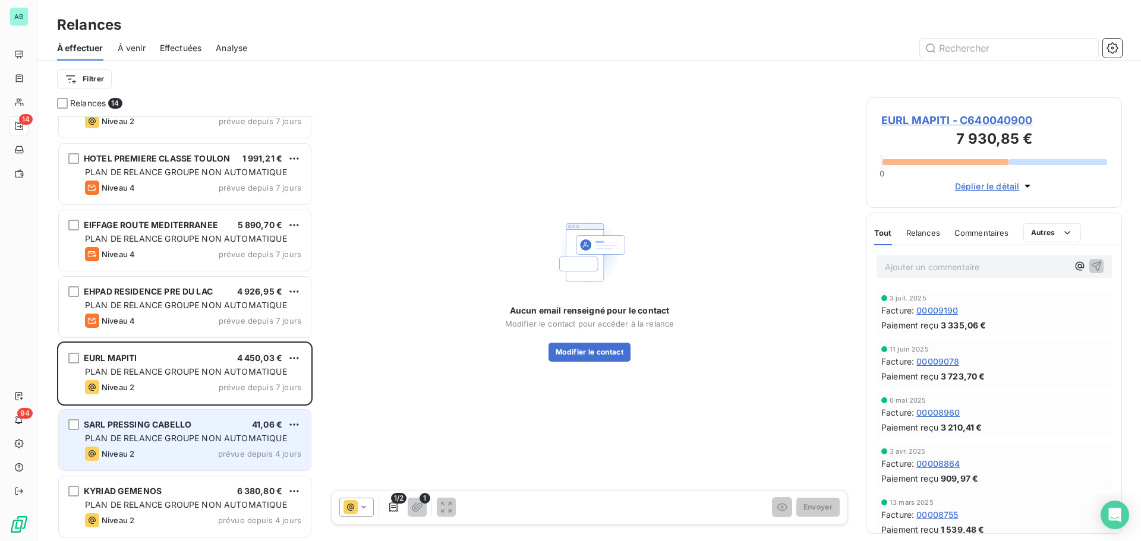
click at [190, 446] on div "SARL PRESSING CABELLO 41,06 € PLAN DE RELANCE GROUPE NON AUTOMATIQUE Niveau 2 p…" at bounding box center [185, 440] width 252 height 61
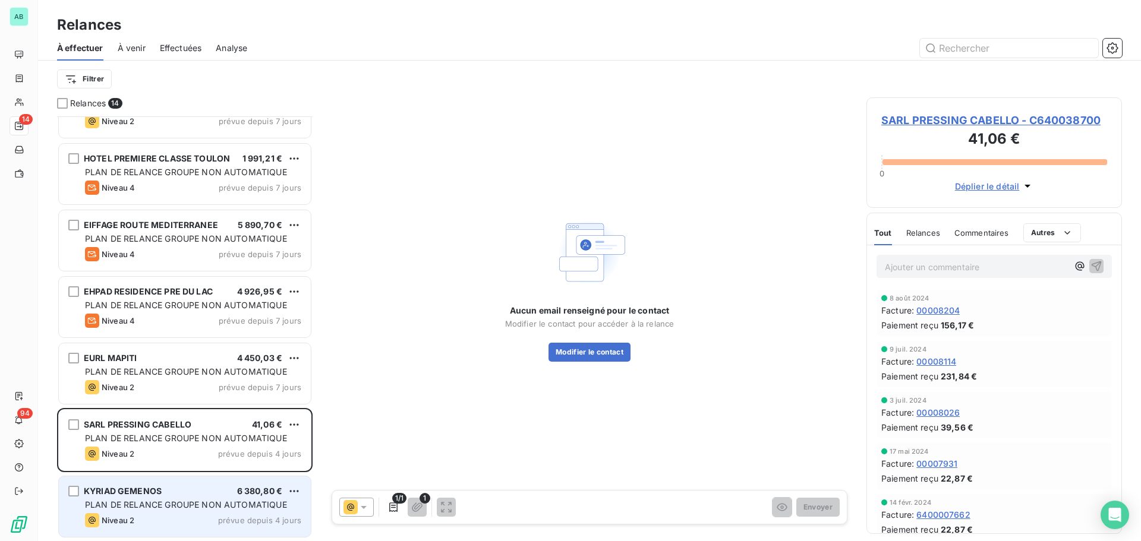
click at [169, 515] on div "Niveau 2 prévue depuis 4 jours" at bounding box center [193, 521] width 216 height 14
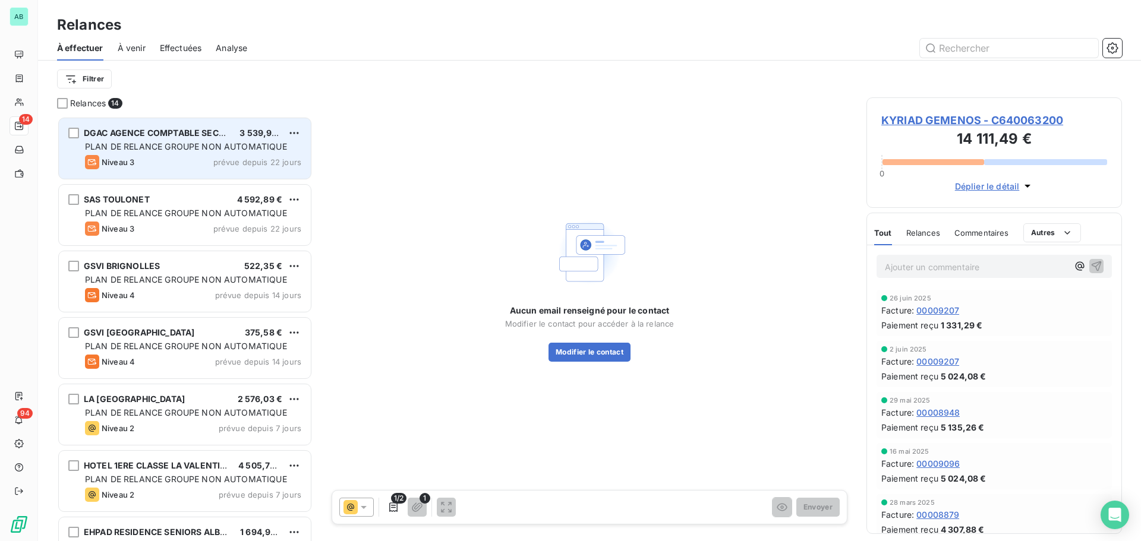
click at [160, 166] on div "Niveau 3 prévue depuis 22 jours" at bounding box center [193, 162] width 216 height 14
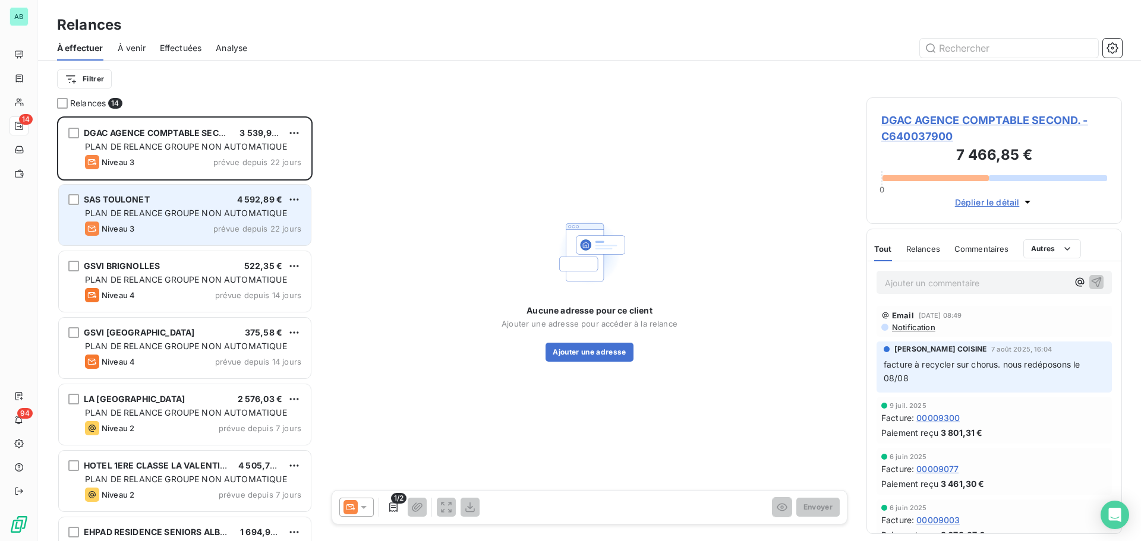
click at [188, 240] on div "SAS TOULONET 4 592,89 € PLAN DE RELANCE GROUPE NON AUTOMATIQUE Niveau 3 prévue …" at bounding box center [185, 215] width 252 height 61
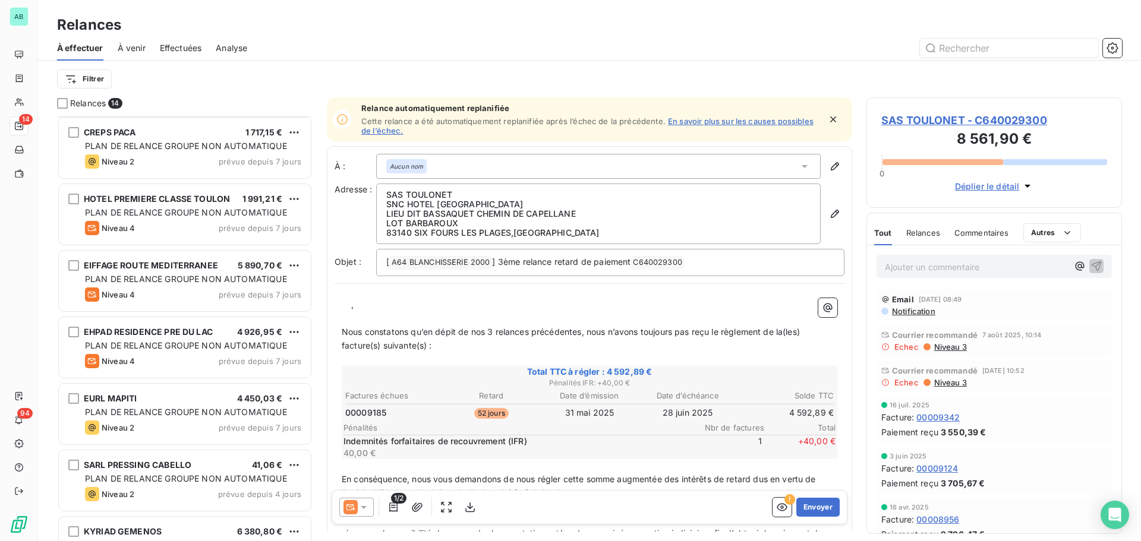
scroll to position [508, 0]
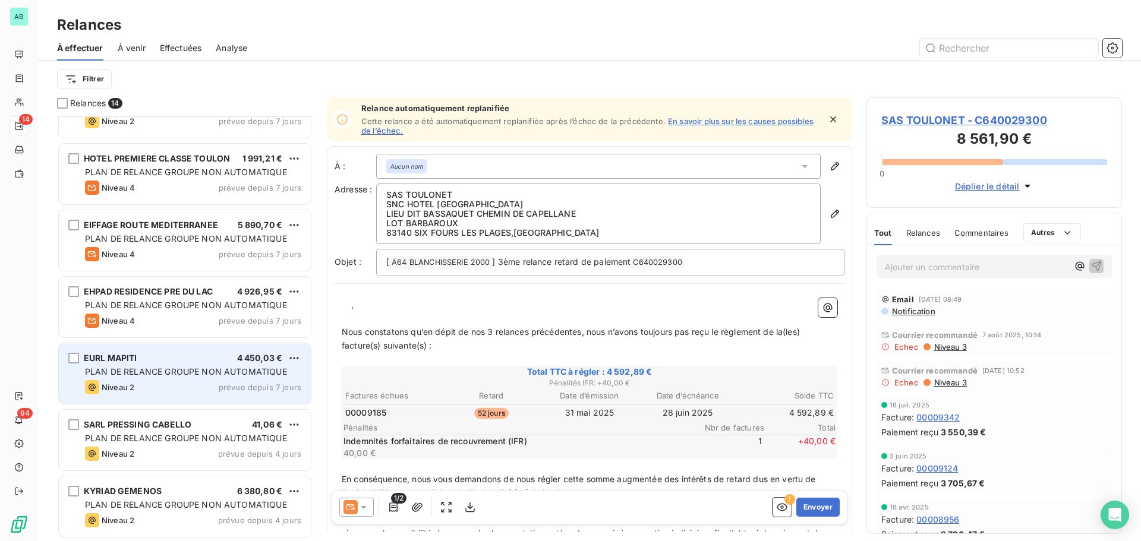
click at [180, 377] on div "PLAN DE RELANCE GROUPE NON AUTOMATIQUE" at bounding box center [193, 372] width 216 height 12
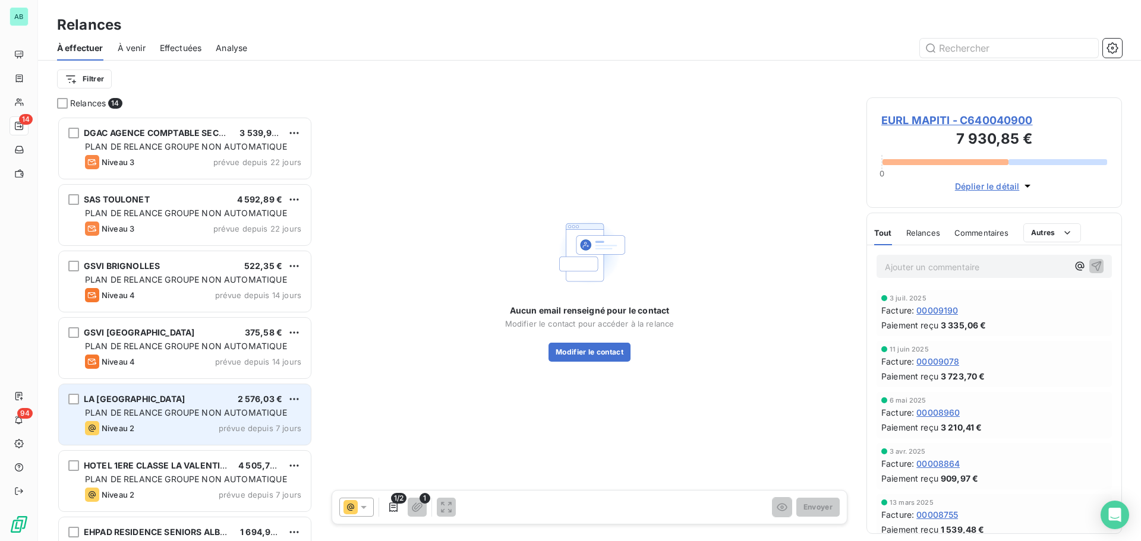
click at [122, 421] on div "Niveau 2" at bounding box center [109, 428] width 49 height 14
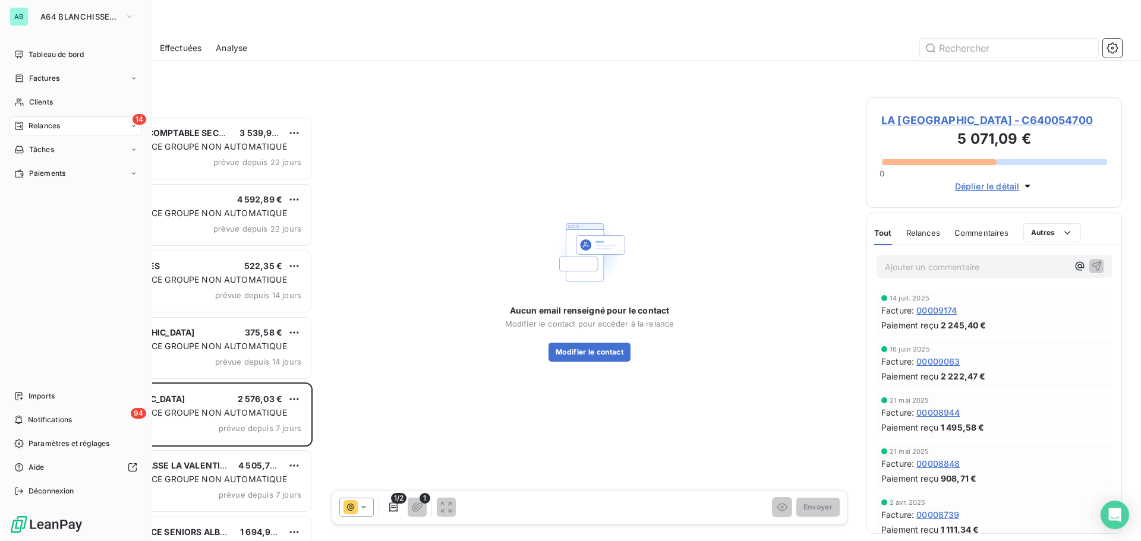
drag, startPoint x: 66, startPoint y: 21, endPoint x: 83, endPoint y: 27, distance: 17.7
click at [66, 21] on button "A64 BLANCHISSERIE 2000" at bounding box center [87, 16] width 108 height 19
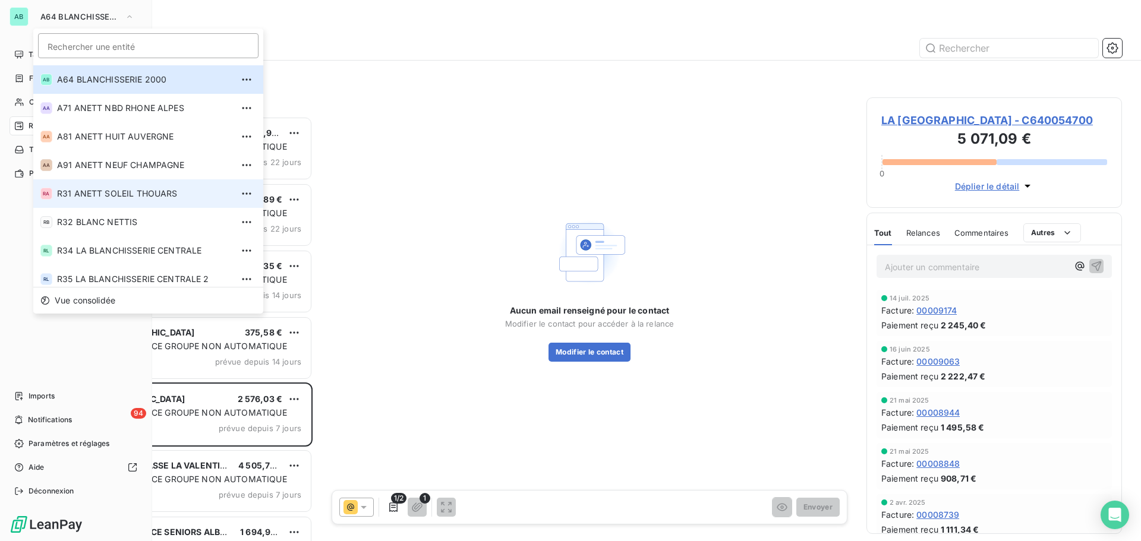
scroll to position [404, 0]
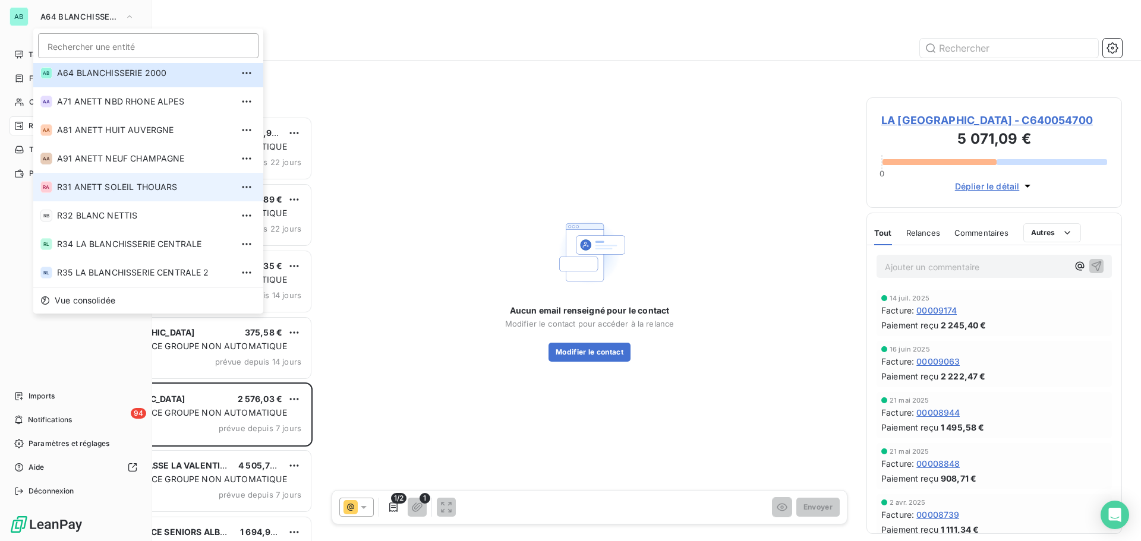
click at [146, 173] on li "RA R31 ANETT SOLEIL THOUARS" at bounding box center [148, 187] width 230 height 29
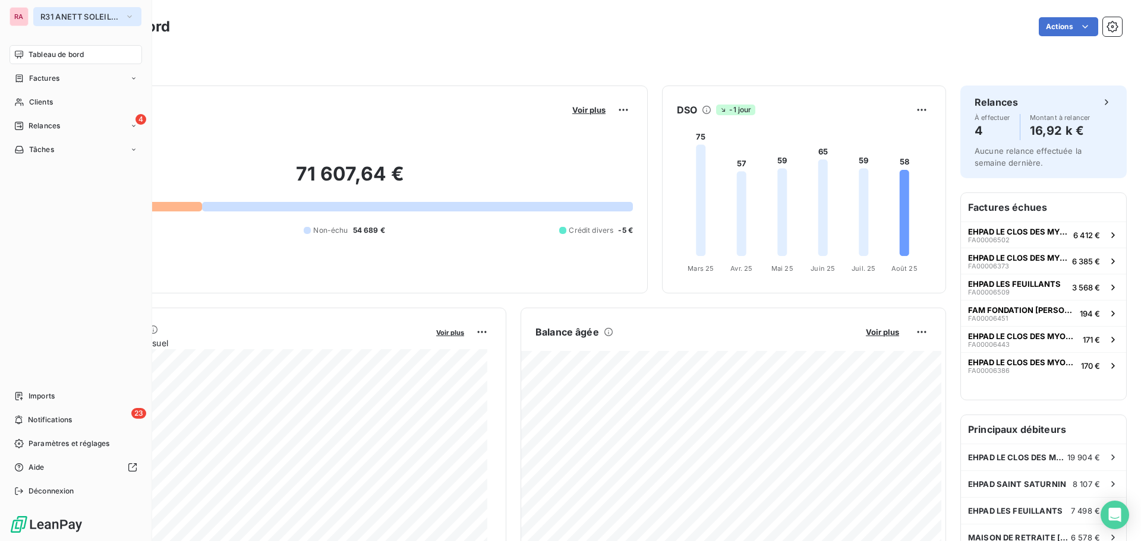
click at [39, 20] on button "R31 ANETT SOLEIL THOUARS" at bounding box center [87, 16] width 108 height 19
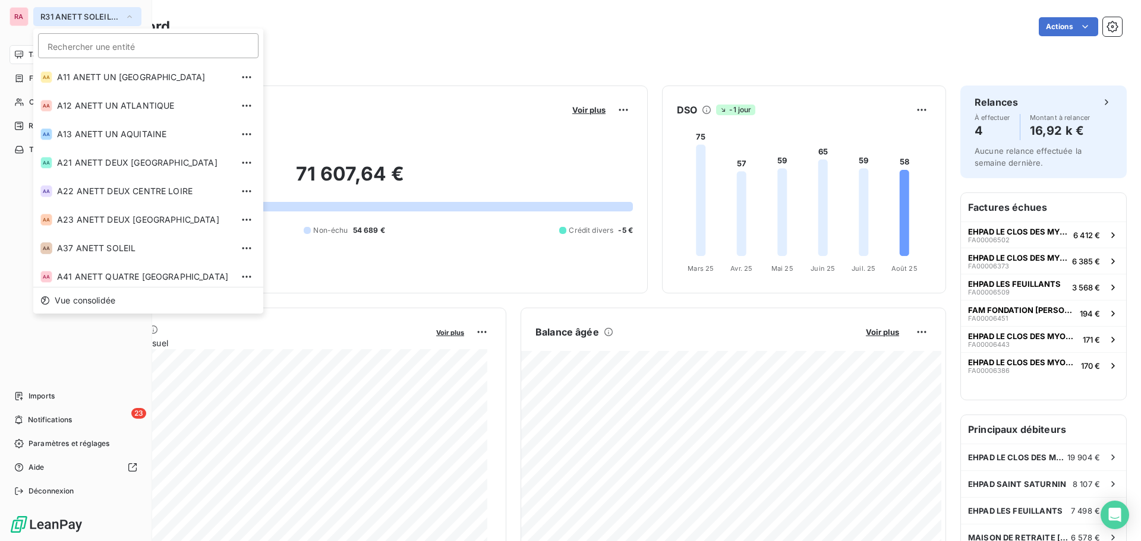
scroll to position [318, 0]
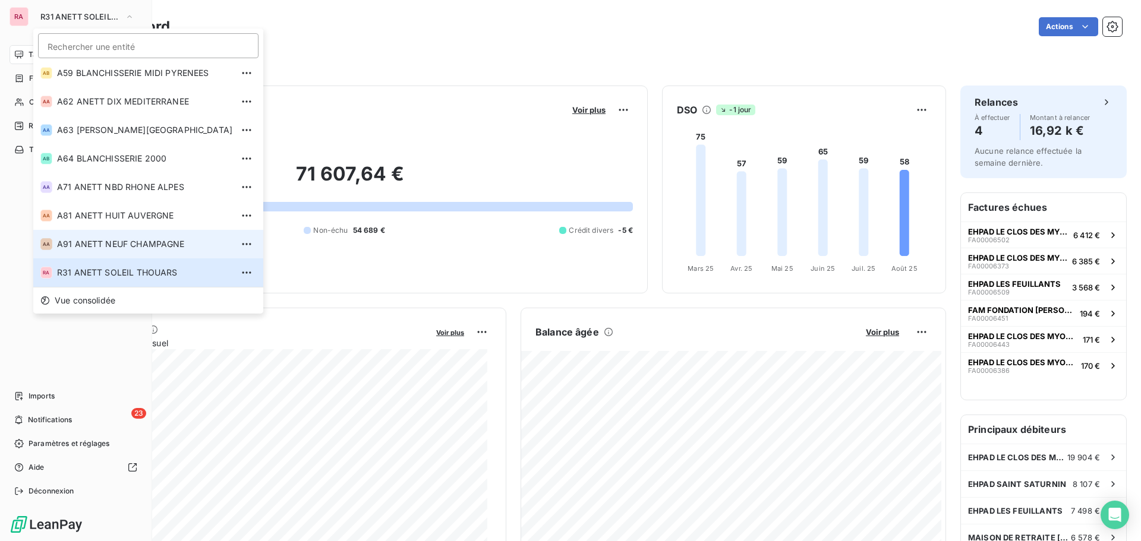
click at [96, 243] on span "A91 ANETT NEUF CHAMPAGNE" at bounding box center [144, 244] width 175 height 12
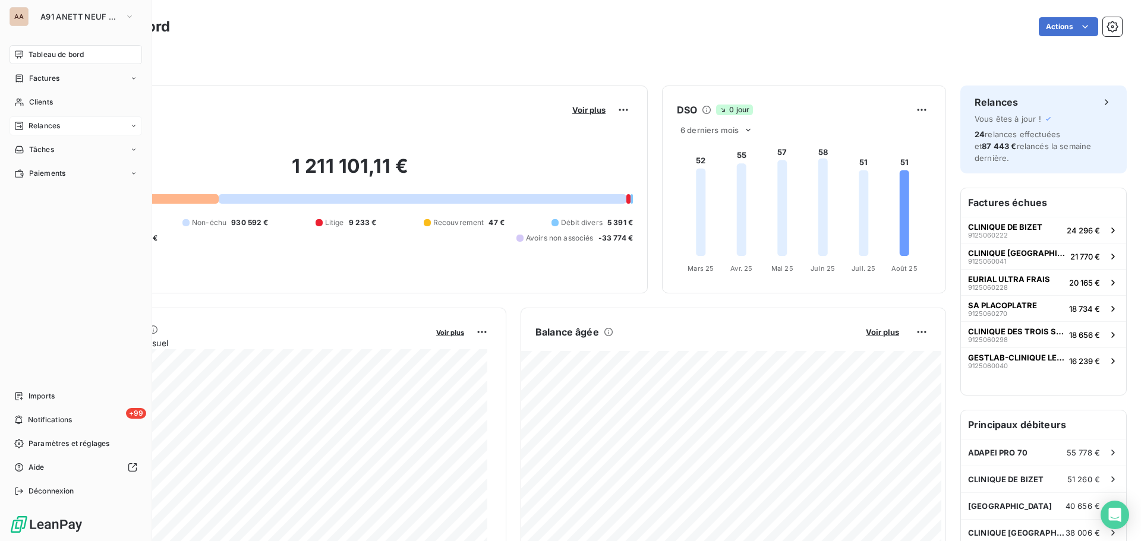
click at [44, 126] on span "Relances" at bounding box center [45, 126] width 32 height 11
